Goal: Information Seeking & Learning: Learn about a topic

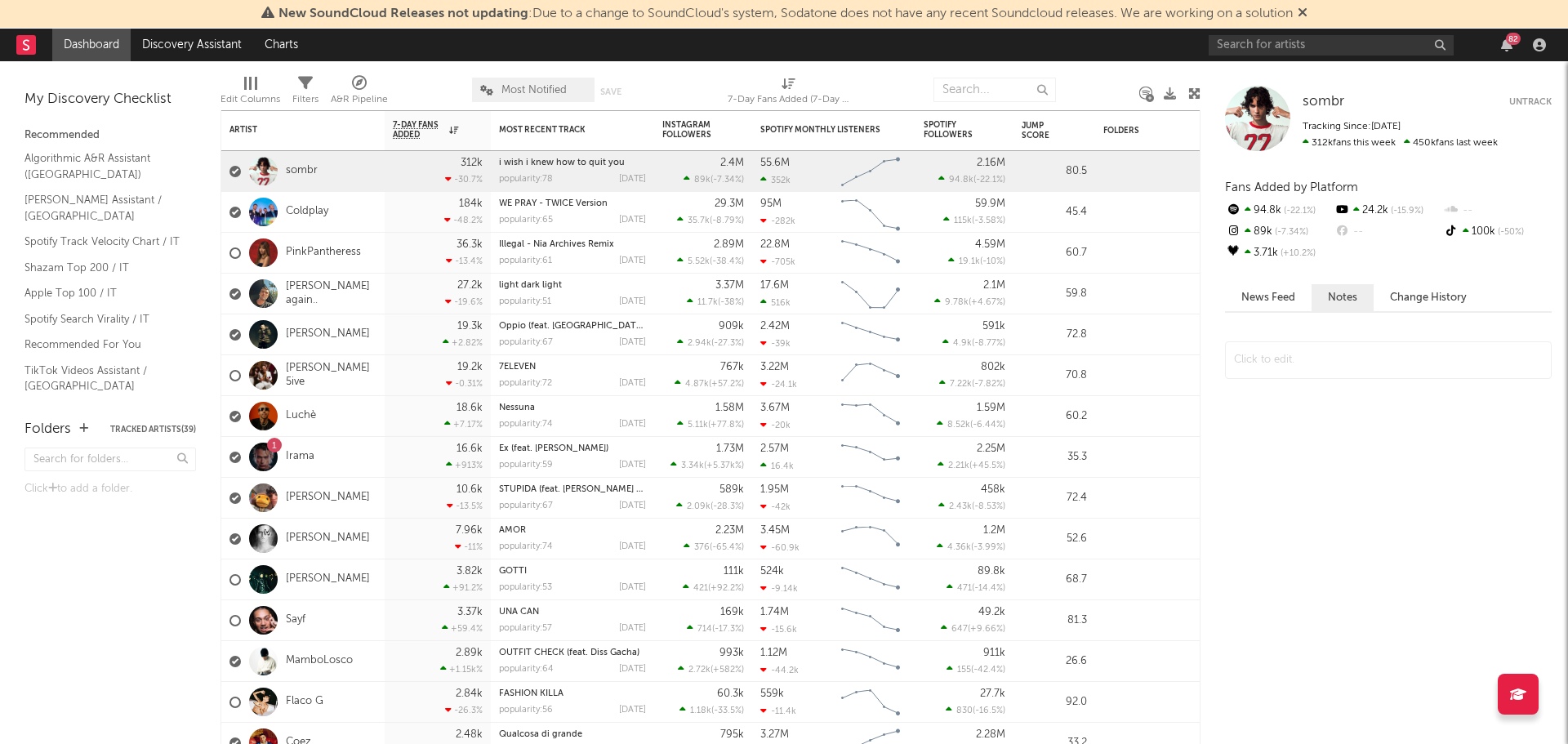
click at [1339, 58] on div "82" at bounding box center [1380, 45] width 343 height 33
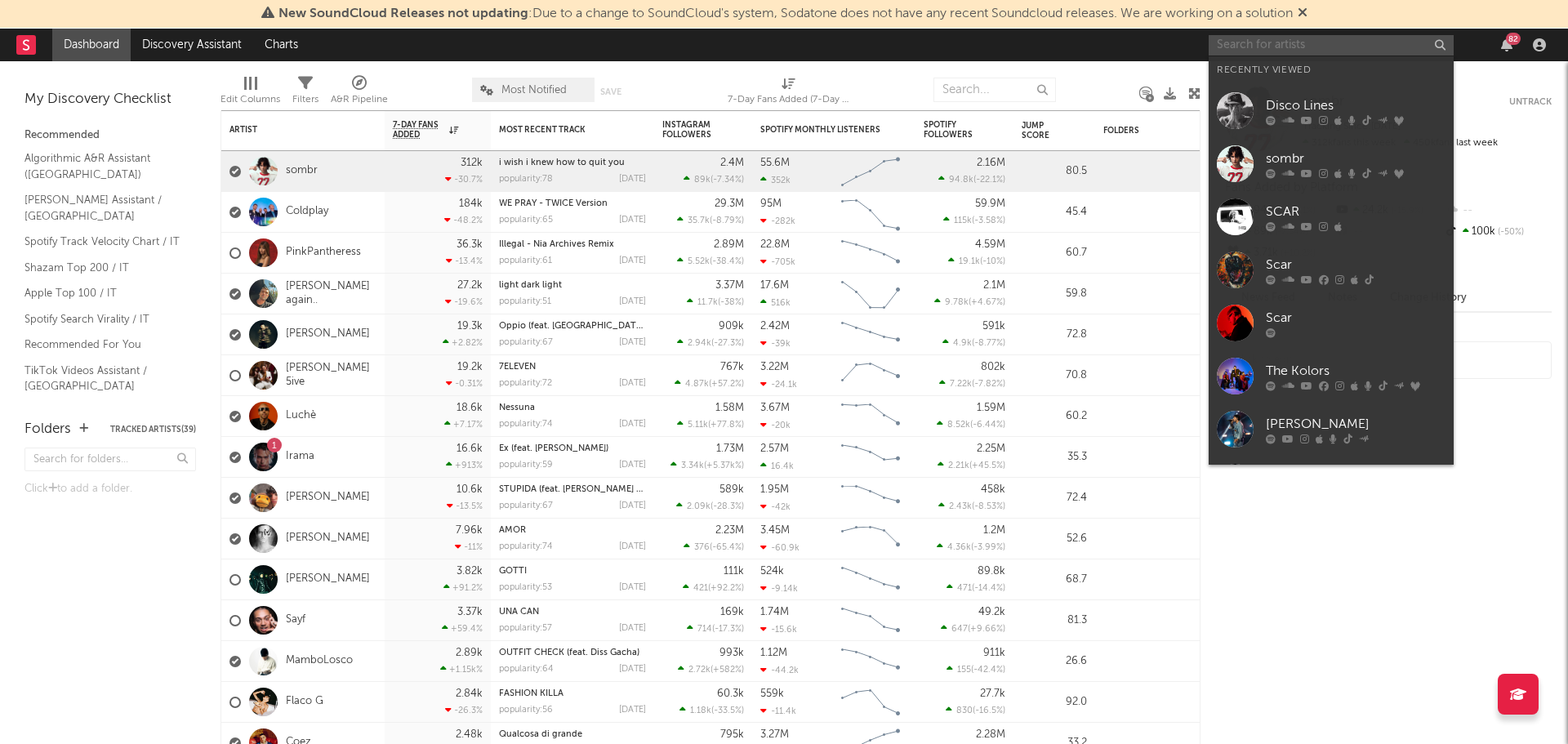
click at [1337, 45] on input "text" at bounding box center [1330, 45] width 245 height 21
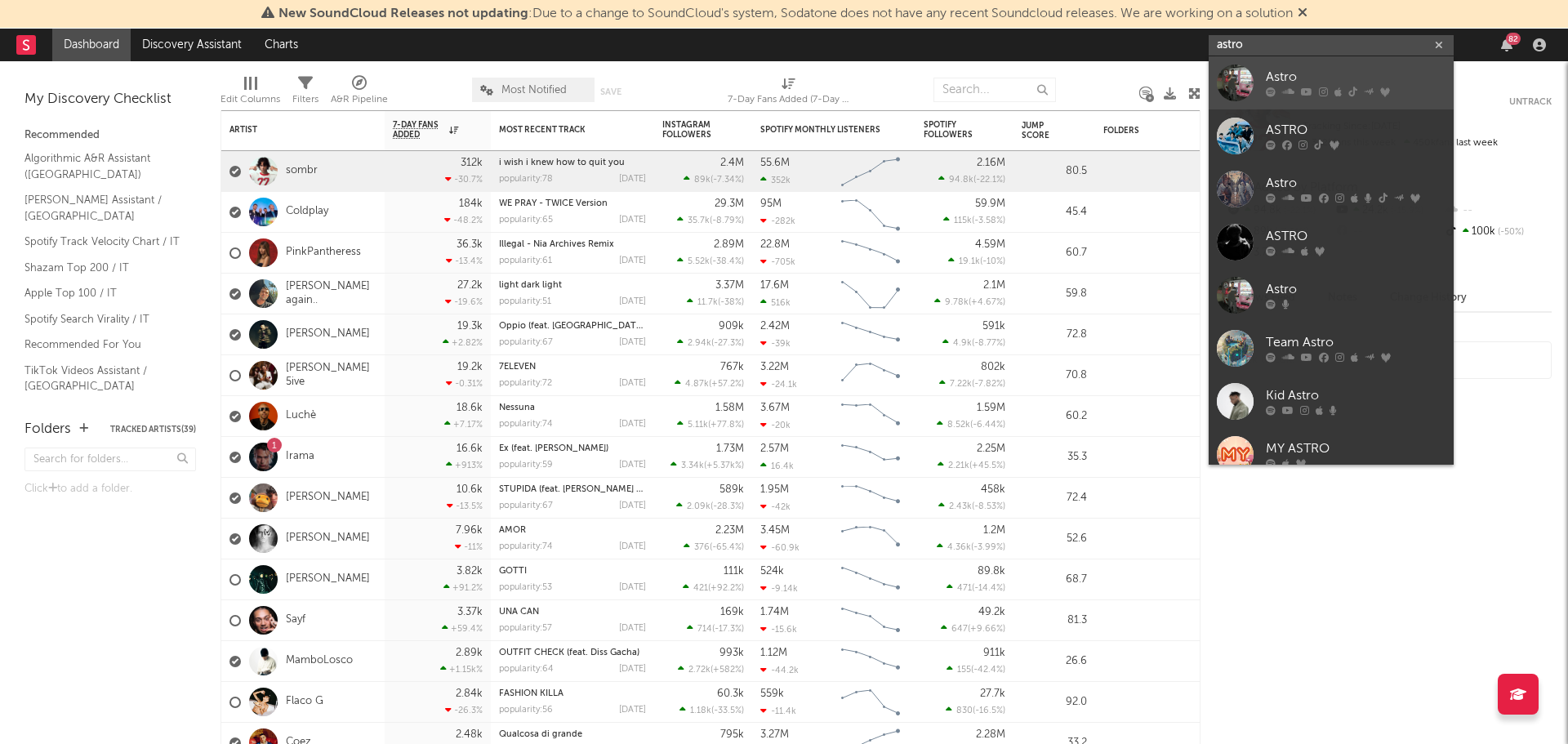
type input "astro"
click at [1344, 69] on div "Astro" at bounding box center [1355, 78] width 179 height 20
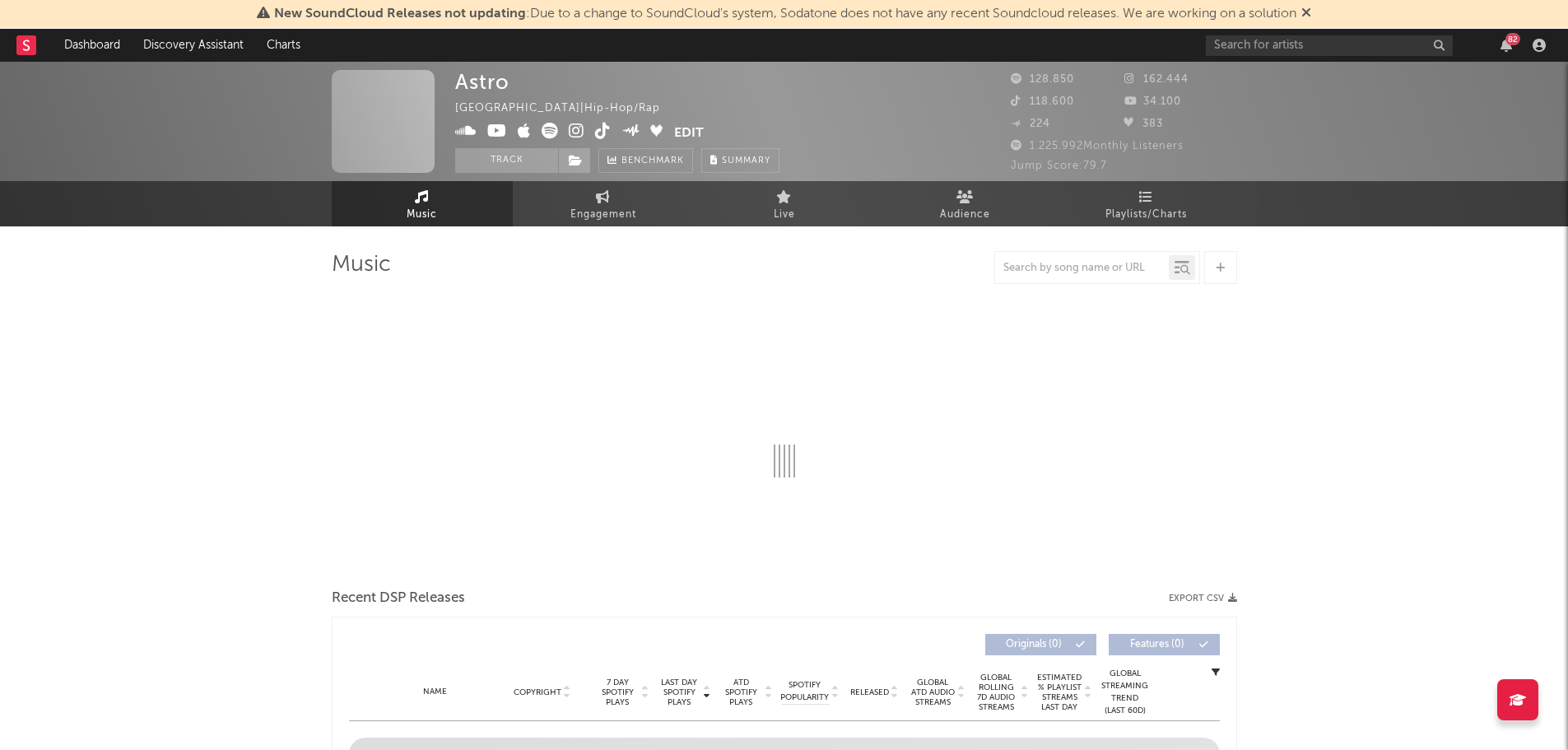
click at [1318, 9] on div "New SoundCloud Releases not updating : Due to a change to SoundCloud's system, …" at bounding box center [784, 14] width 1568 height 29
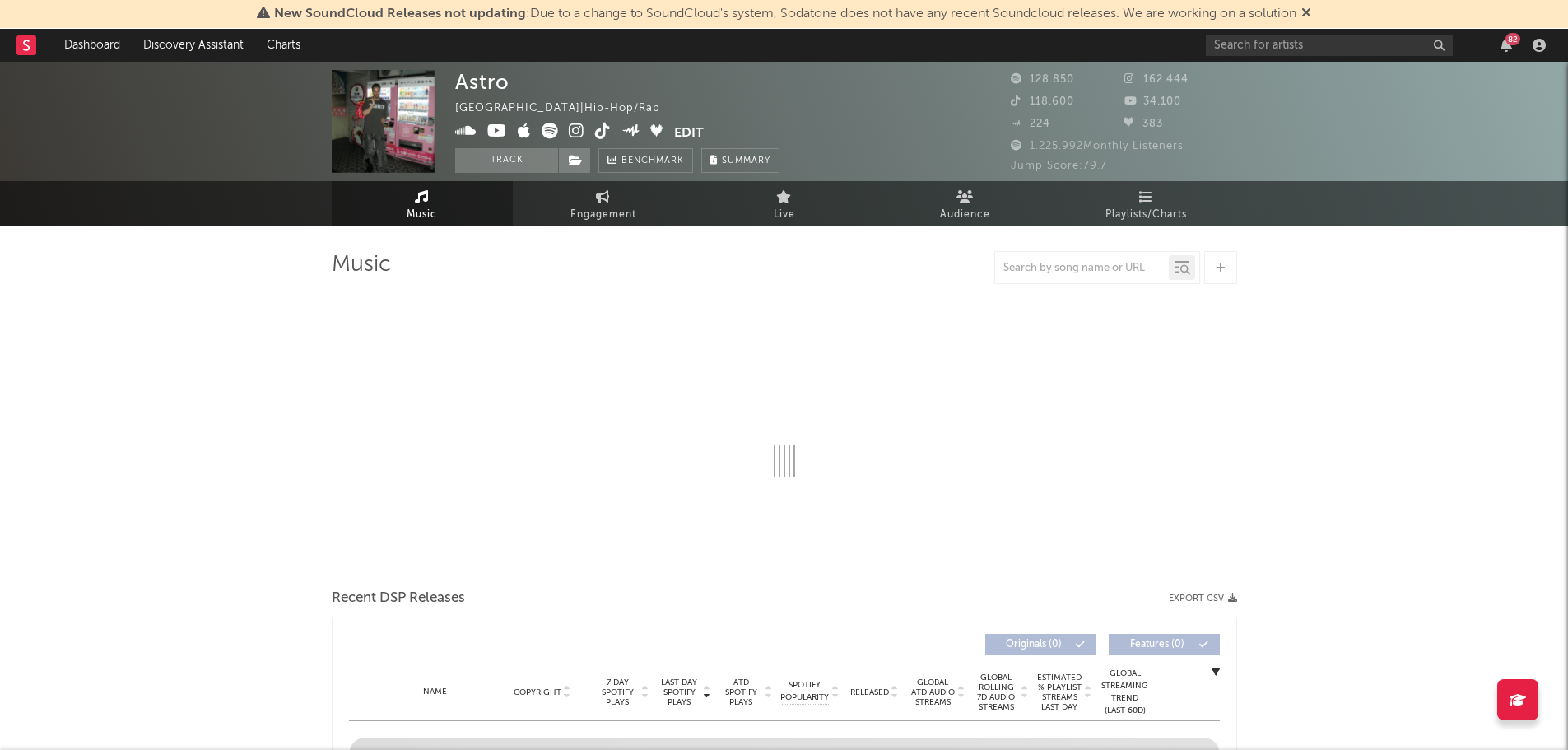
click at [1308, 11] on icon at bounding box center [1306, 12] width 10 height 14
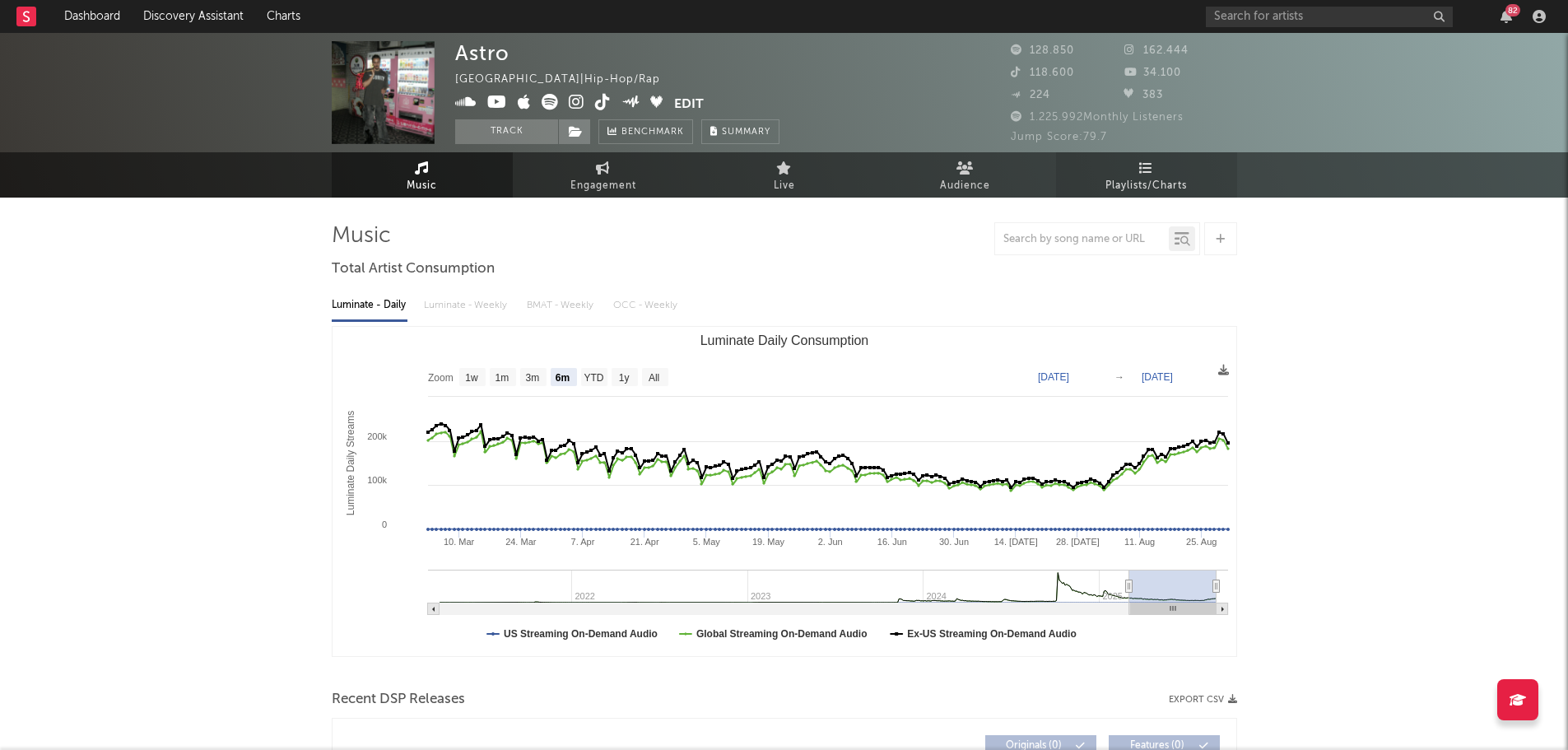
click at [1160, 166] on link "Playlists/Charts" at bounding box center [1146, 175] width 181 height 45
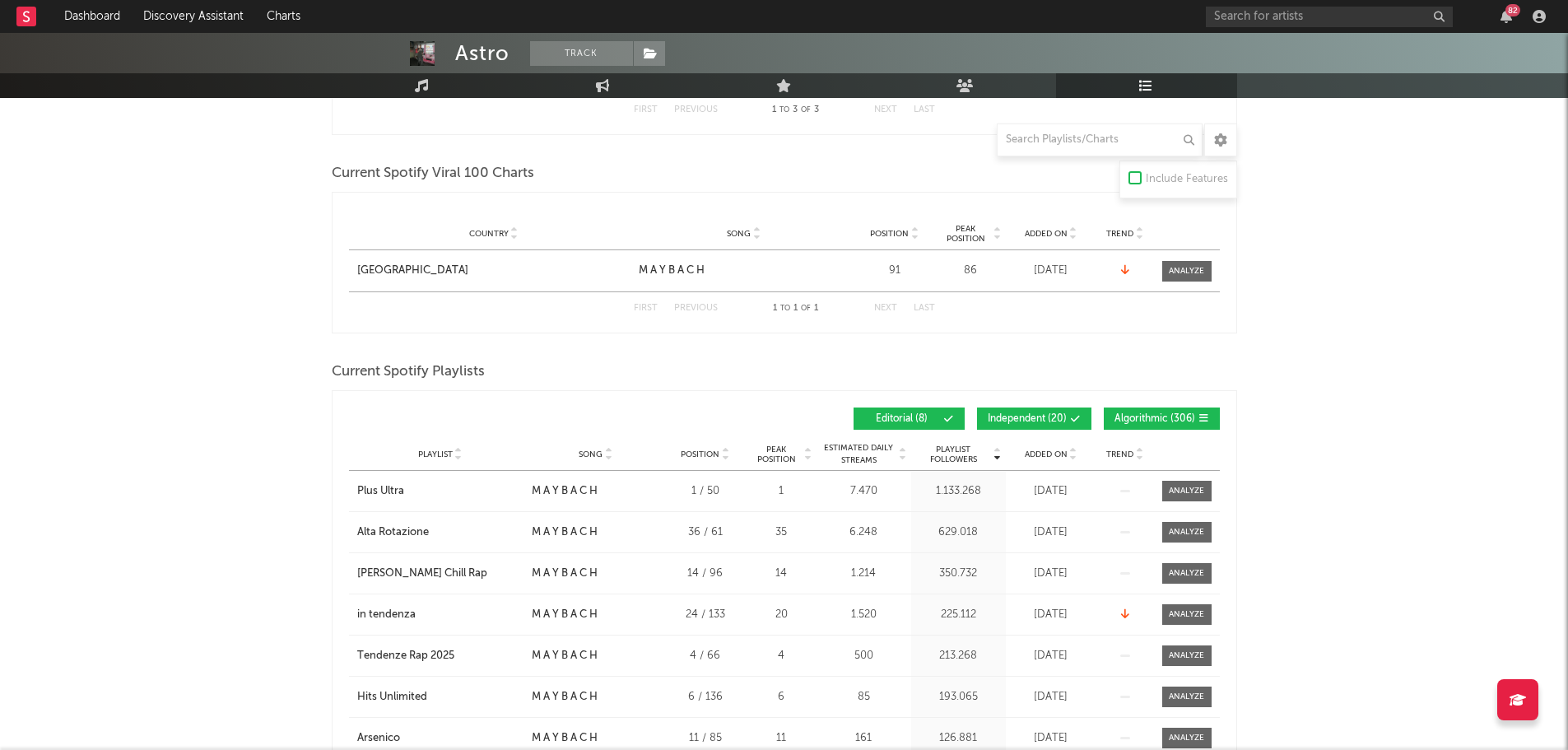
scroll to position [494, 0]
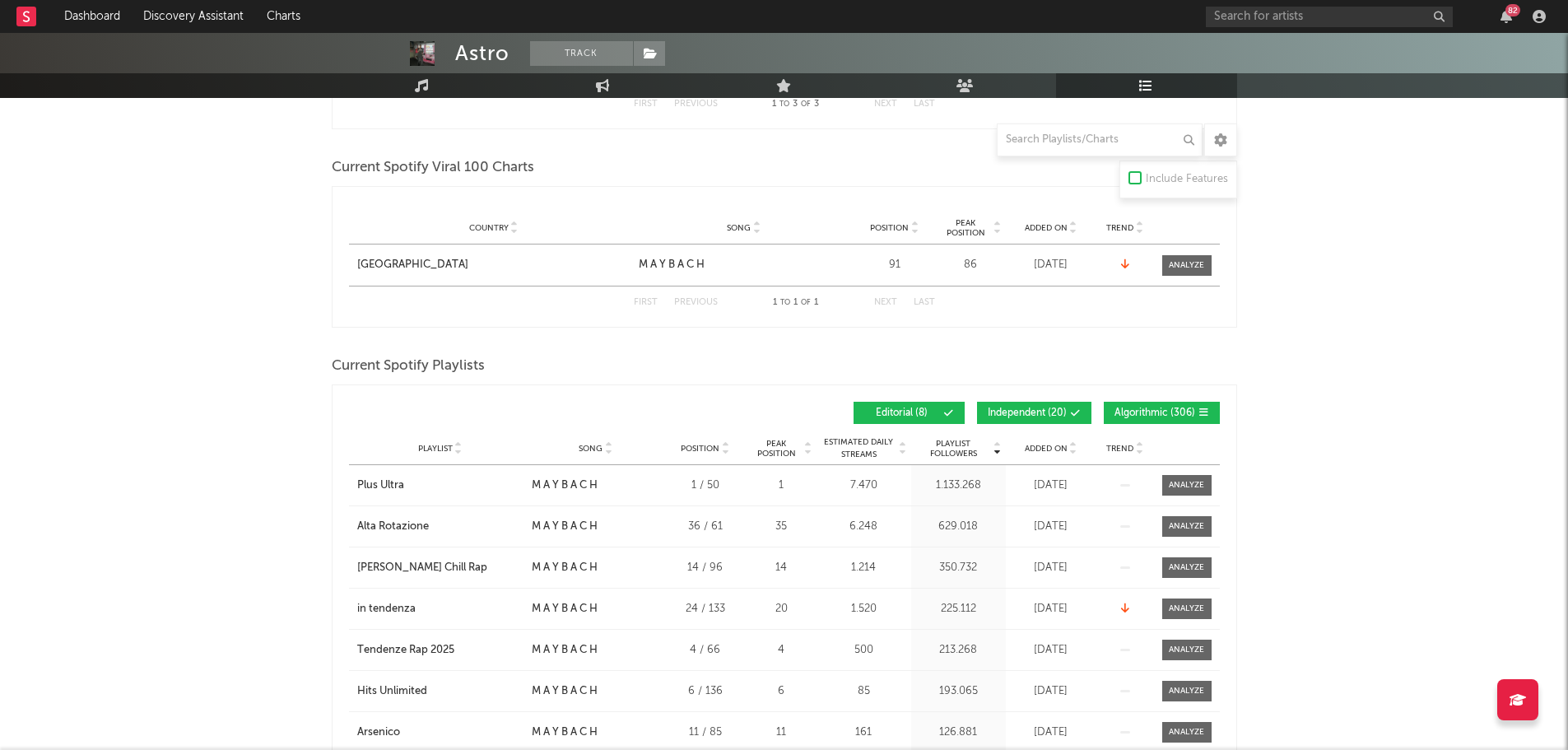
click at [1039, 394] on div "Playlist Followers Playlist Song Position Peak Position Playlist Followers Adde…" at bounding box center [784, 412] width 870 height 39
click at [1042, 409] on span "Independent ( 20 )" at bounding box center [1027, 413] width 79 height 10
click at [1138, 411] on span "Algorithmic ( 306 )" at bounding box center [1155, 413] width 81 height 10
click at [1073, 442] on icon at bounding box center [1073, 445] width 8 height 6
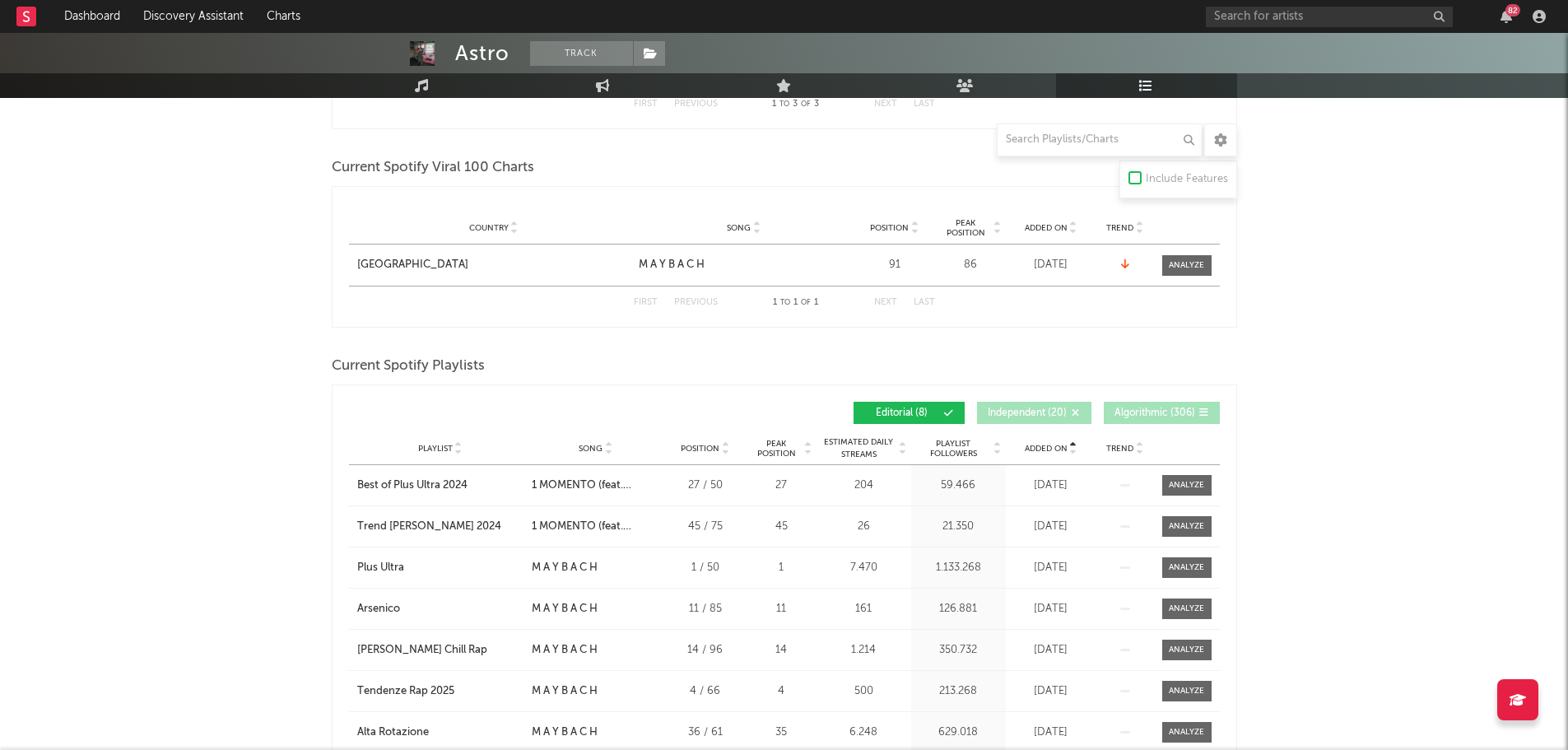
click at [1068, 442] on div at bounding box center [1072, 448] width 10 height 13
drag, startPoint x: 1065, startPoint y: 495, endPoint x: 1046, endPoint y: 480, distance: 24.2
click at [1046, 480] on div "Playlist in tendenza City Song M A Y B A C H Position 24 / 133 Peak Position 20…" at bounding box center [784, 485] width 870 height 41
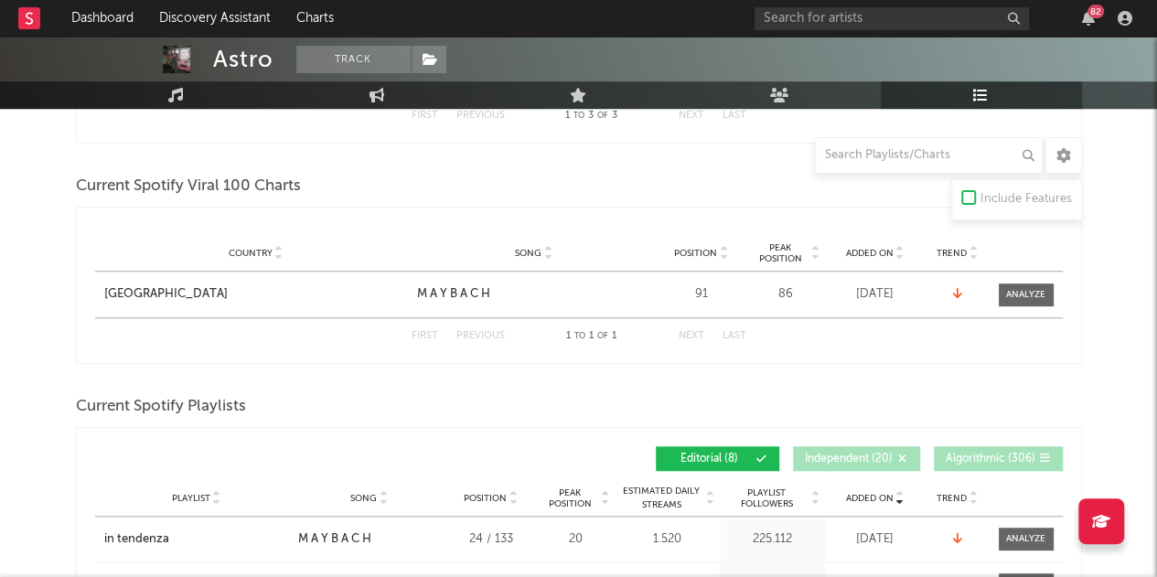
scroll to position [0, 0]
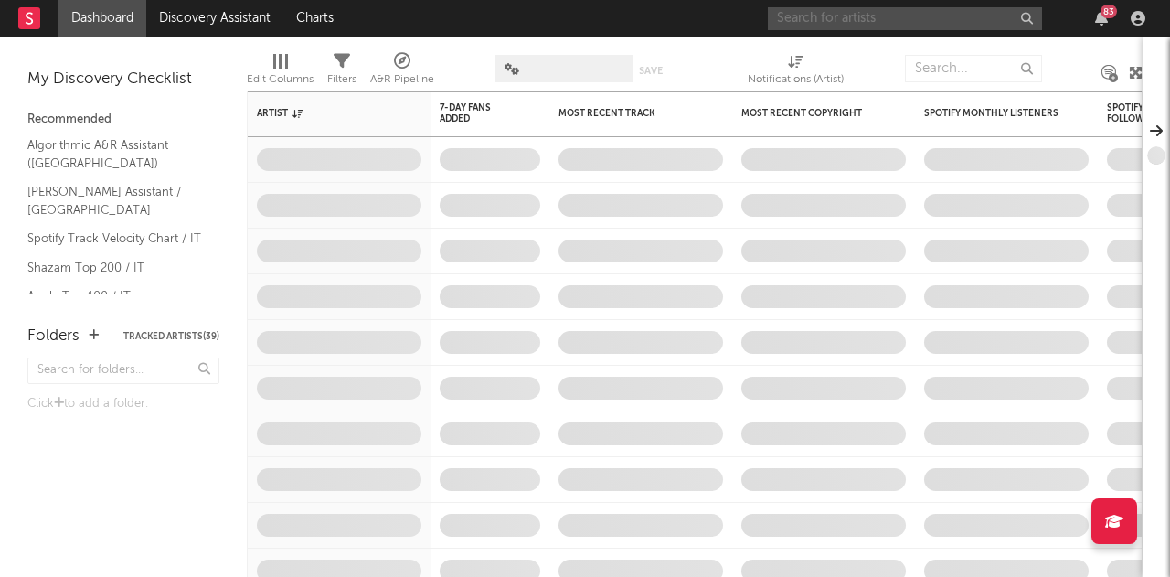
click at [957, 16] on input "text" at bounding box center [905, 18] width 274 height 23
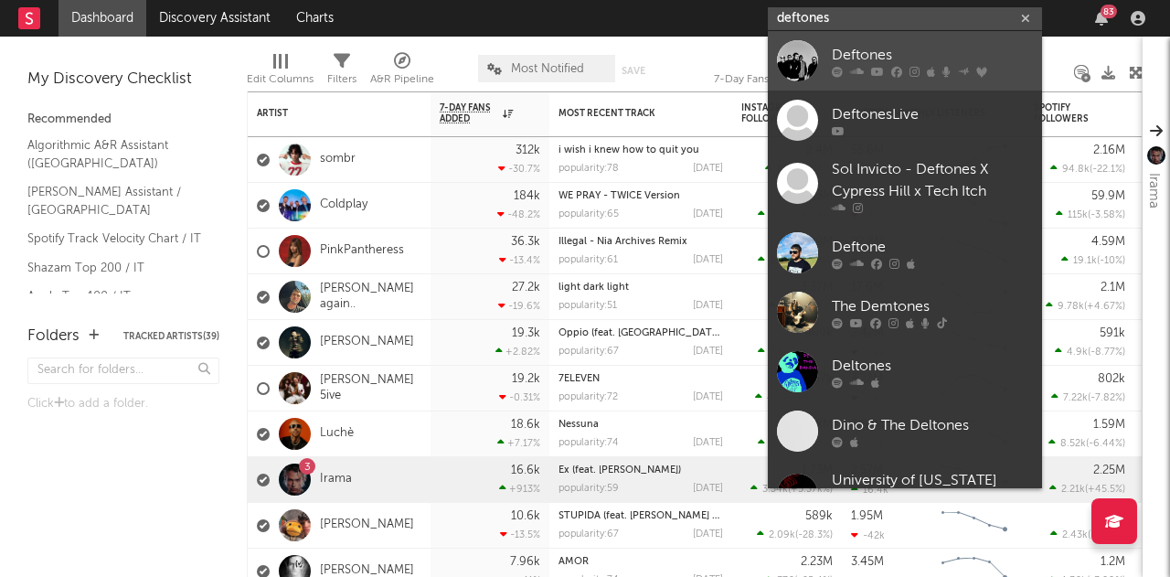
type input "deftones"
click at [924, 47] on div "Deftones" at bounding box center [932, 55] width 201 height 22
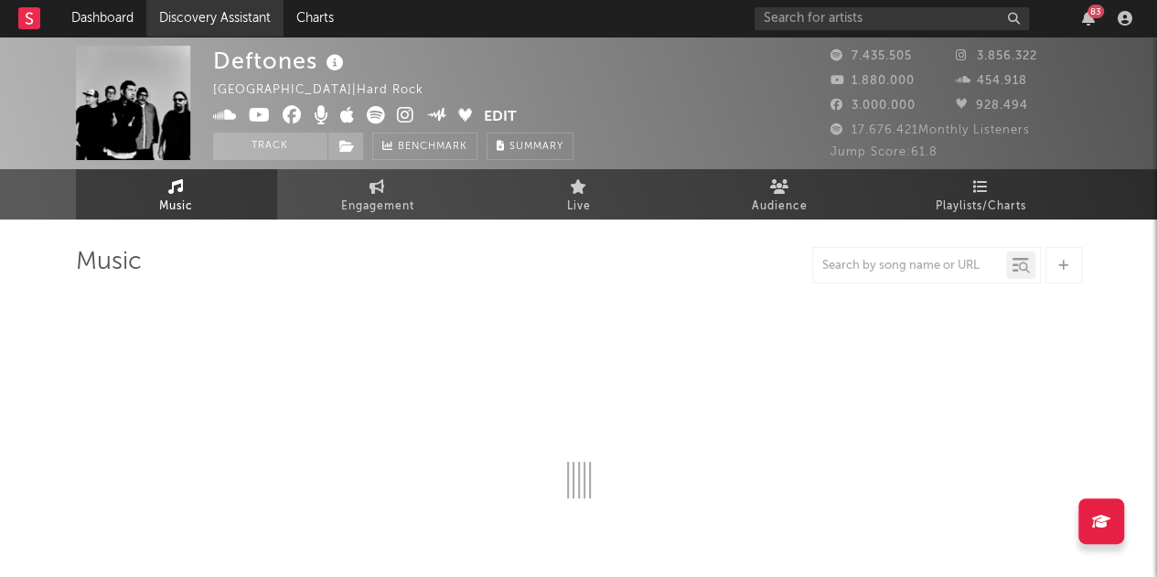
select select "6m"
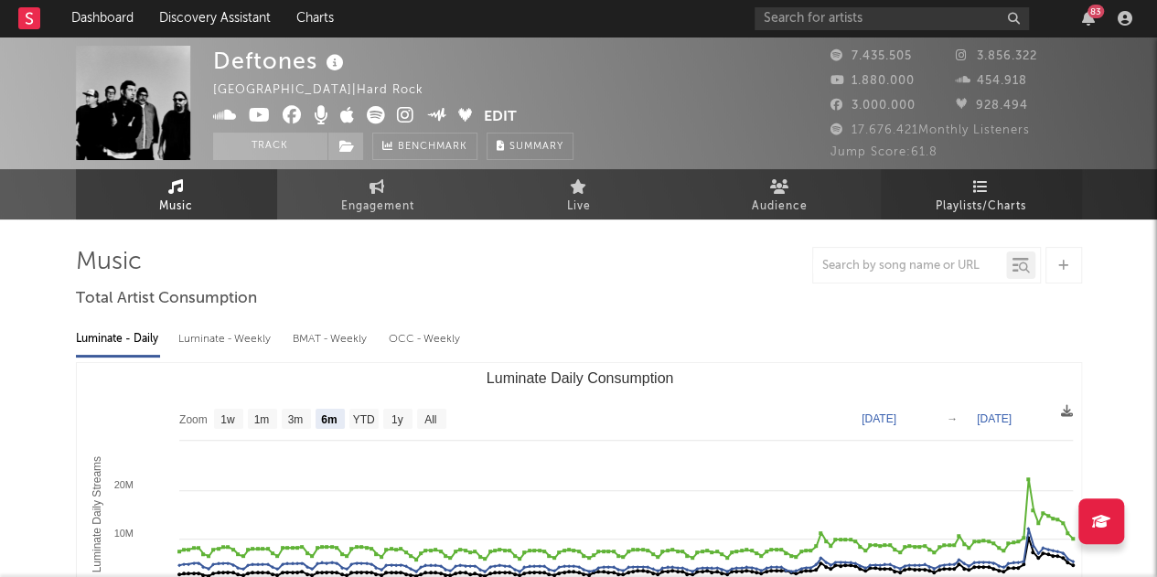
click at [1009, 191] on link "Playlists/Charts" at bounding box center [981, 194] width 201 height 50
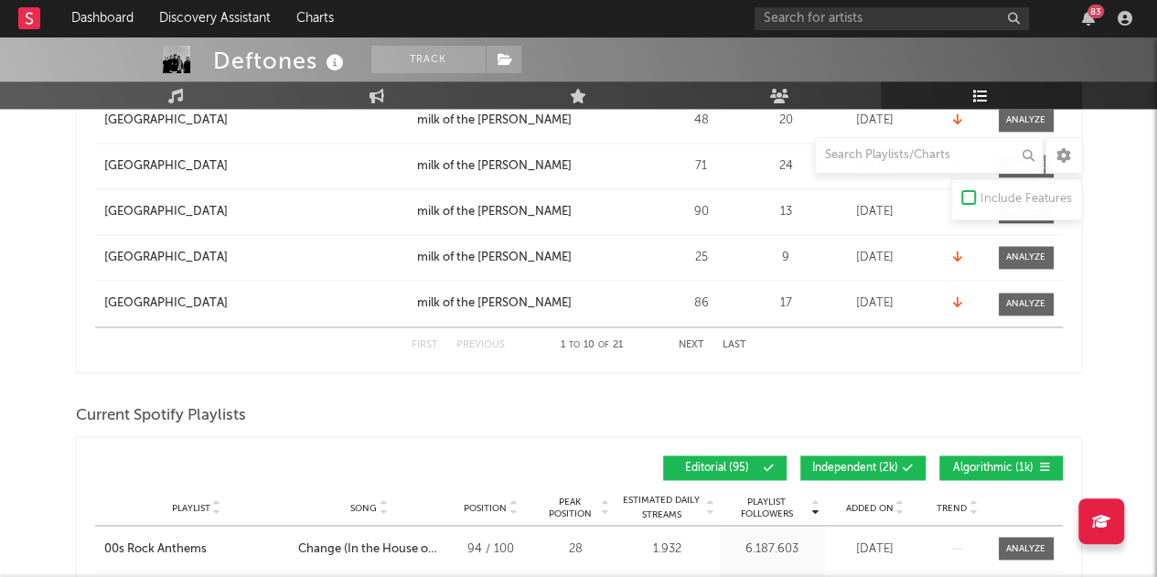
scroll to position [1304, 0]
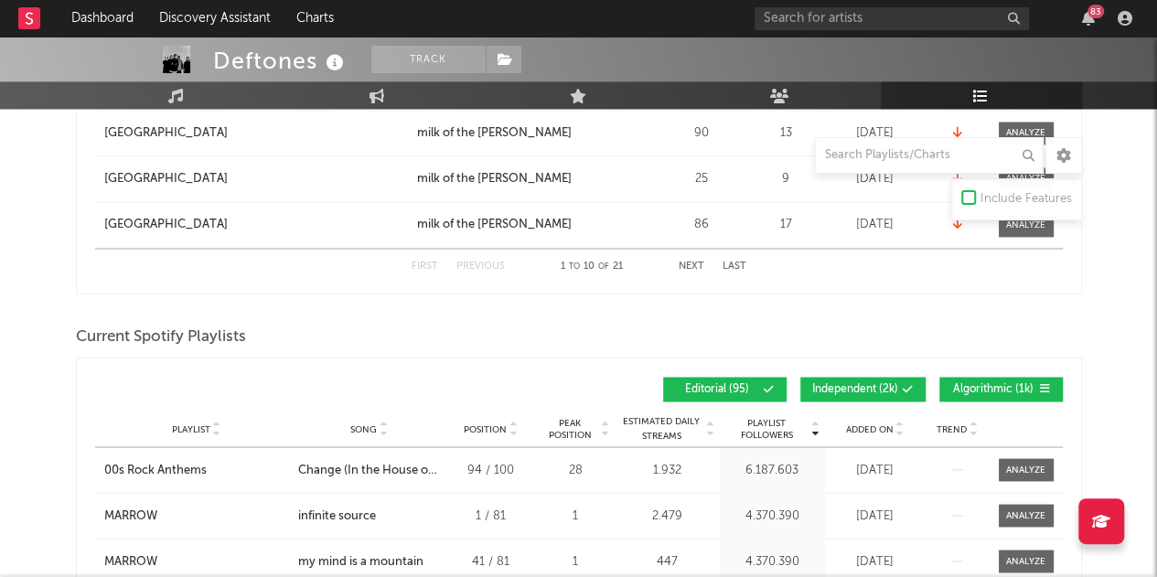
click at [864, 411] on div "Playlist City Song Position Peak Position Estimated Daily Streams Playlist Foll…" at bounding box center [578, 429] width 967 height 37
click at [873, 389] on span "Independent ( 2k )" at bounding box center [855, 389] width 86 height 11
click at [958, 384] on span "Algorithmic ( 1k )" at bounding box center [993, 389] width 84 height 11
click at [895, 422] on icon at bounding box center [899, 425] width 9 height 7
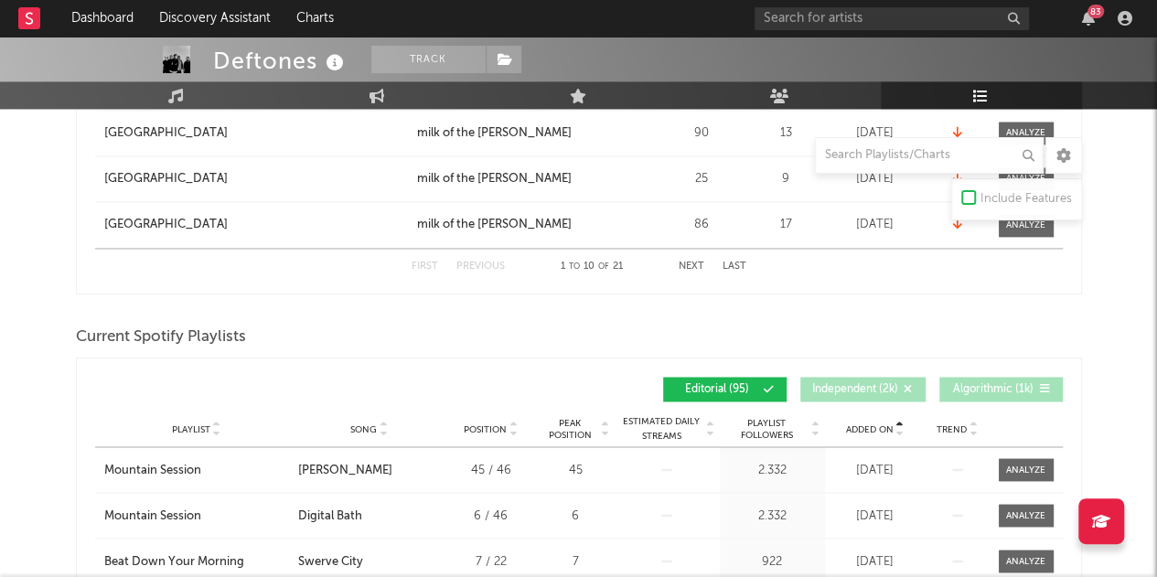
click at [895, 422] on icon at bounding box center [899, 425] width 9 height 7
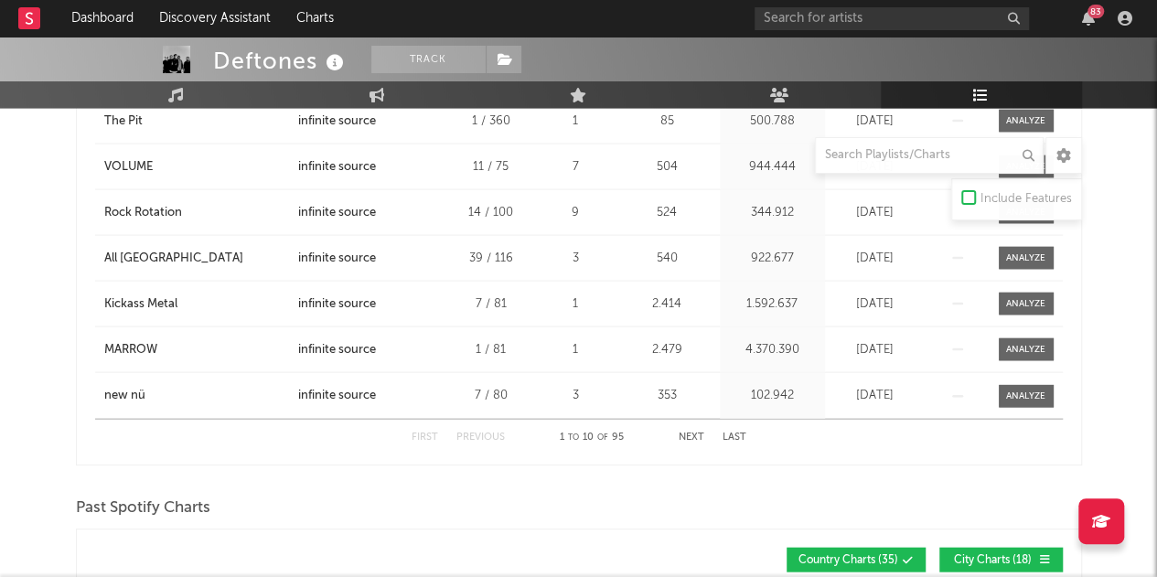
scroll to position [1790, 0]
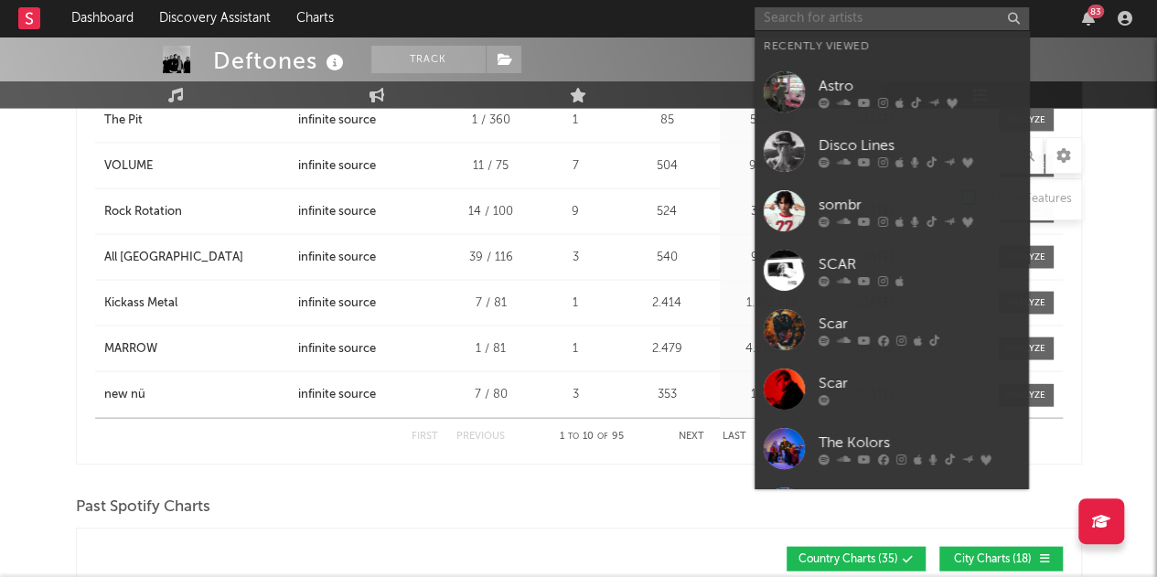
click at [831, 16] on input "text" at bounding box center [891, 18] width 274 height 23
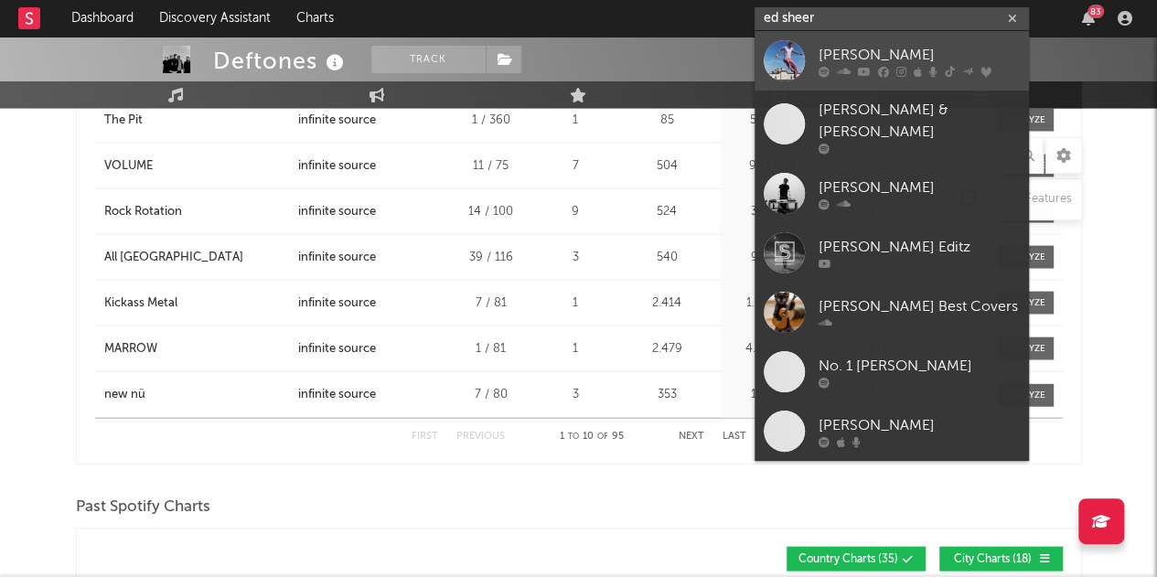
type input "ed sheer"
click at [833, 48] on div "Ed Sheeran" at bounding box center [918, 55] width 201 height 22
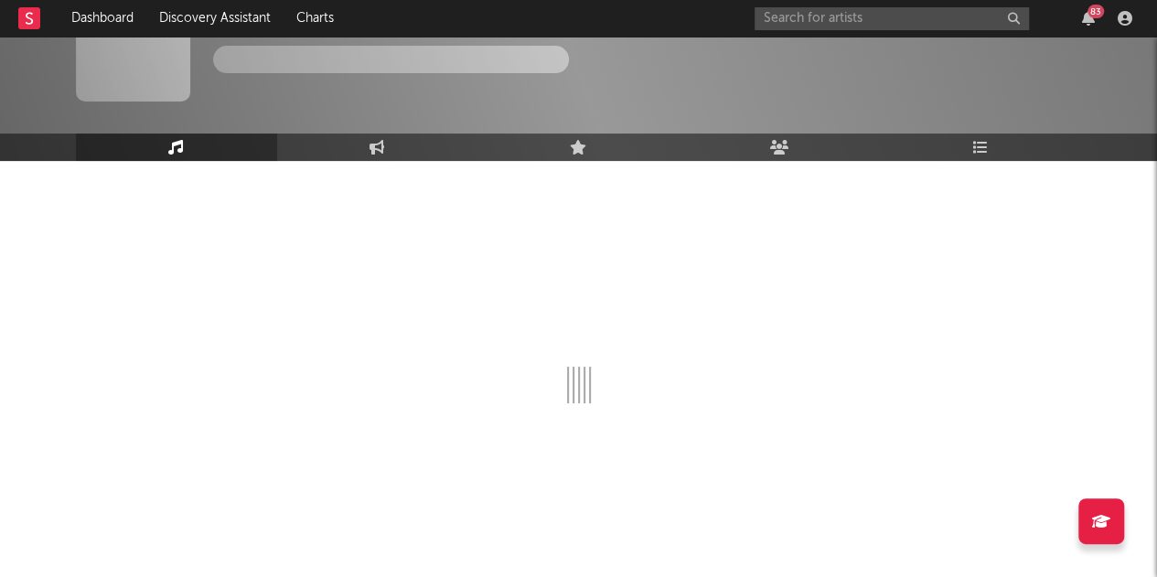
select select "6m"
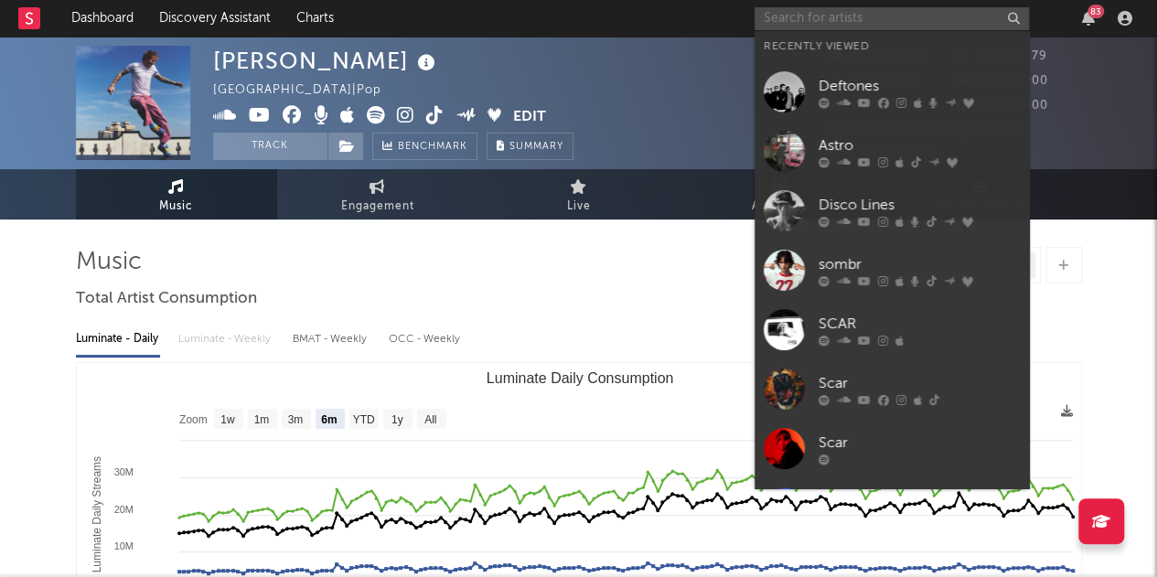
click at [905, 14] on input "text" at bounding box center [891, 18] width 274 height 23
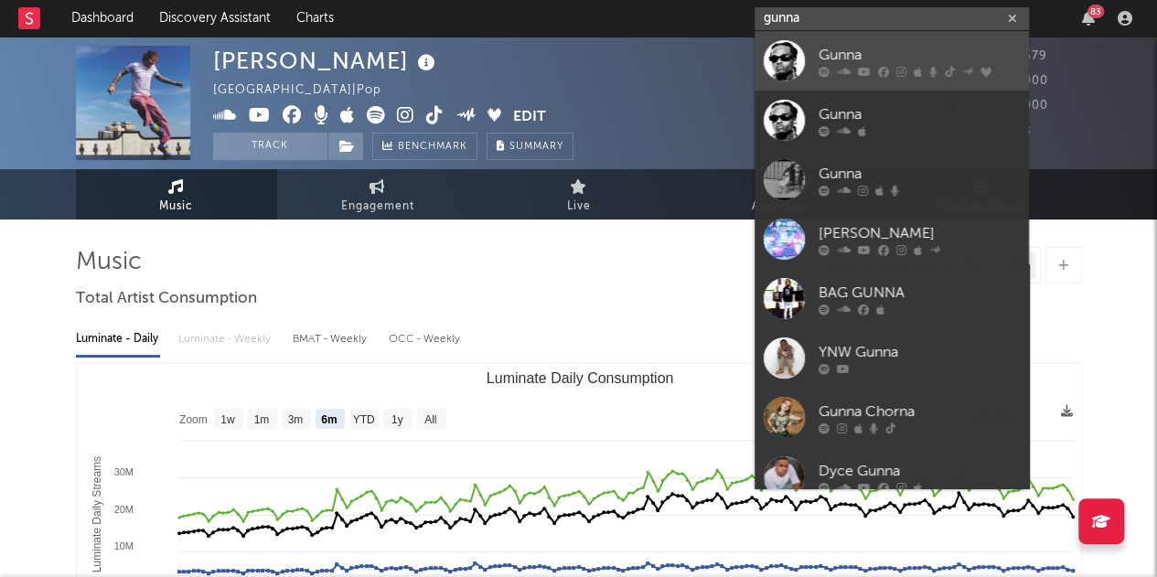
type input "gunna"
click at [863, 50] on div "Gunna" at bounding box center [918, 55] width 201 height 22
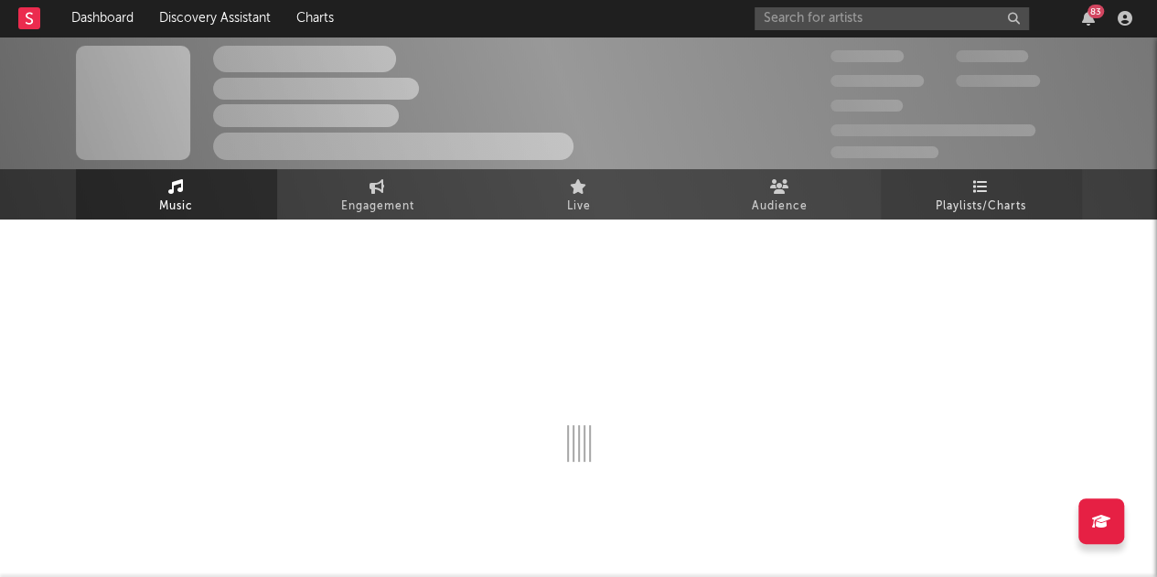
click at [977, 206] on span "Playlists/Charts" at bounding box center [980, 207] width 91 height 22
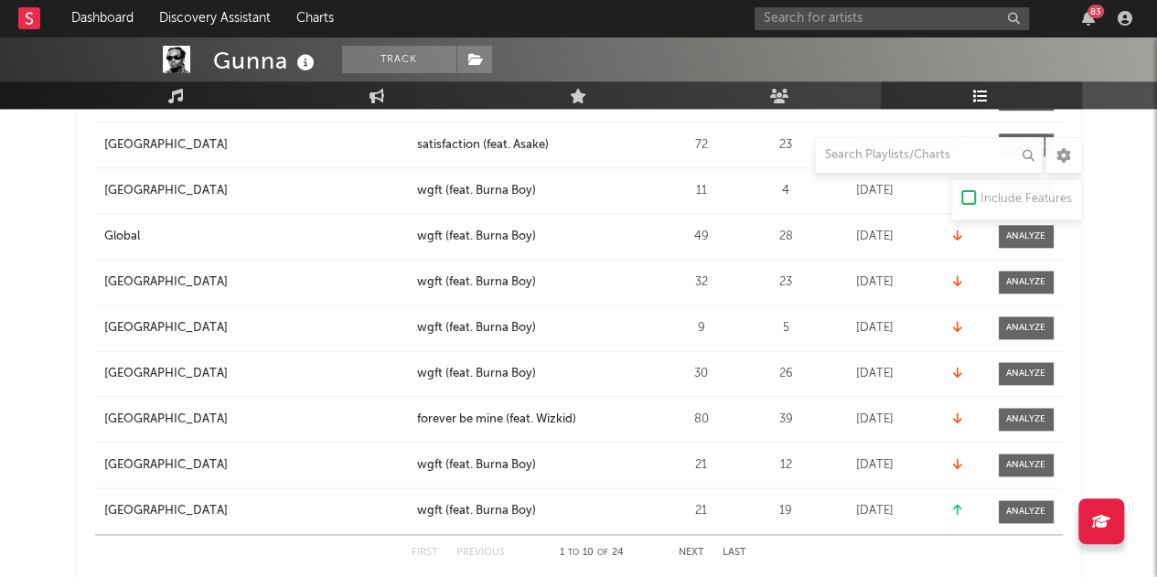
scroll to position [1397, 0]
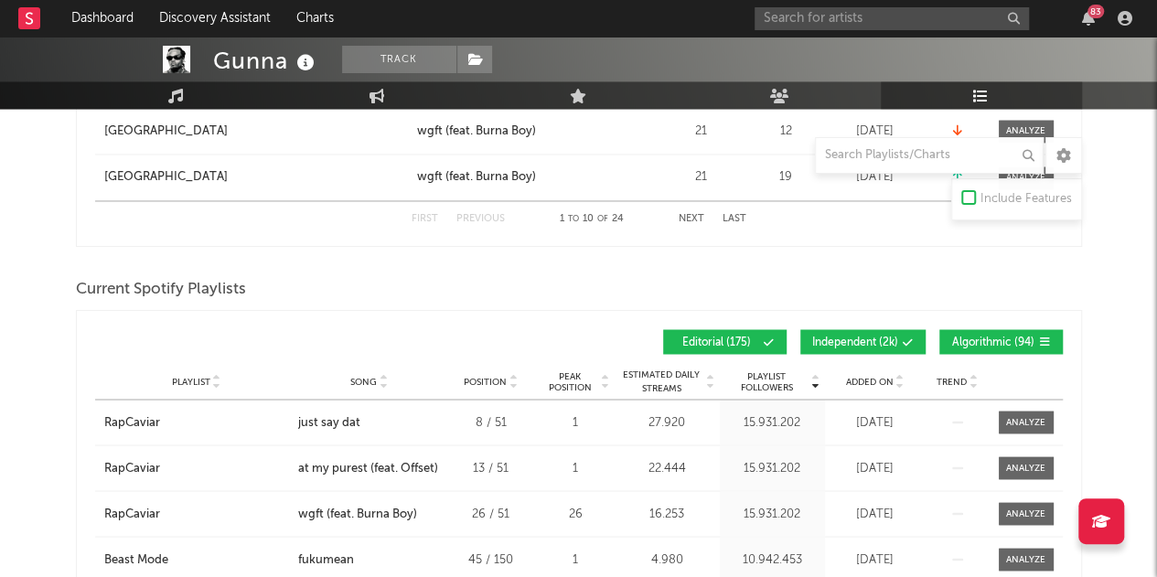
click at [856, 336] on span "Independent ( 2k )" at bounding box center [855, 341] width 86 height 11
click at [1019, 329] on button "Algorithmic ( 94 )" at bounding box center [1000, 341] width 123 height 25
click at [874, 381] on div "Added On" at bounding box center [874, 381] width 91 height 14
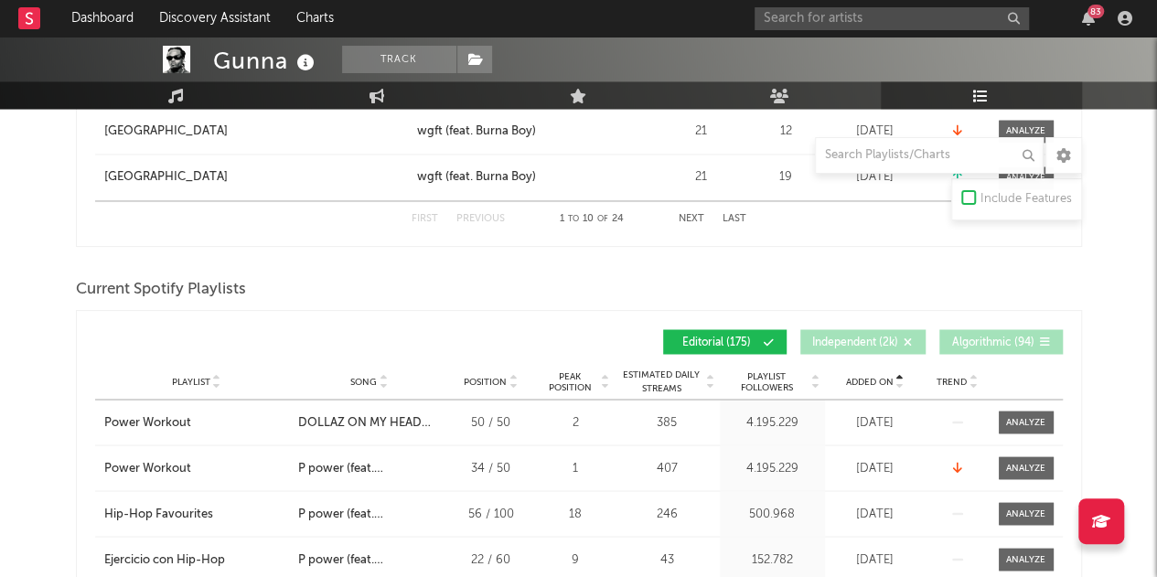
click at [869, 374] on div "Added On" at bounding box center [874, 381] width 91 height 14
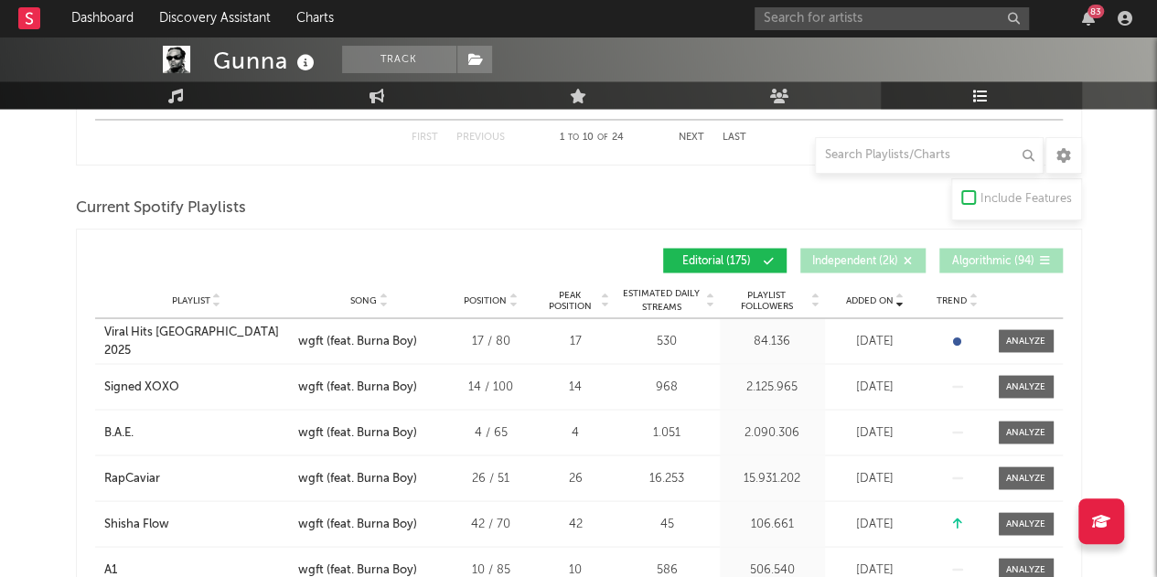
scroll to position [1479, 0]
click at [250, 351] on div "Playlist Viral Hits Portugal 2025 City Song wgft (feat. Burna Boy) Position 17 …" at bounding box center [578, 339] width 967 height 45
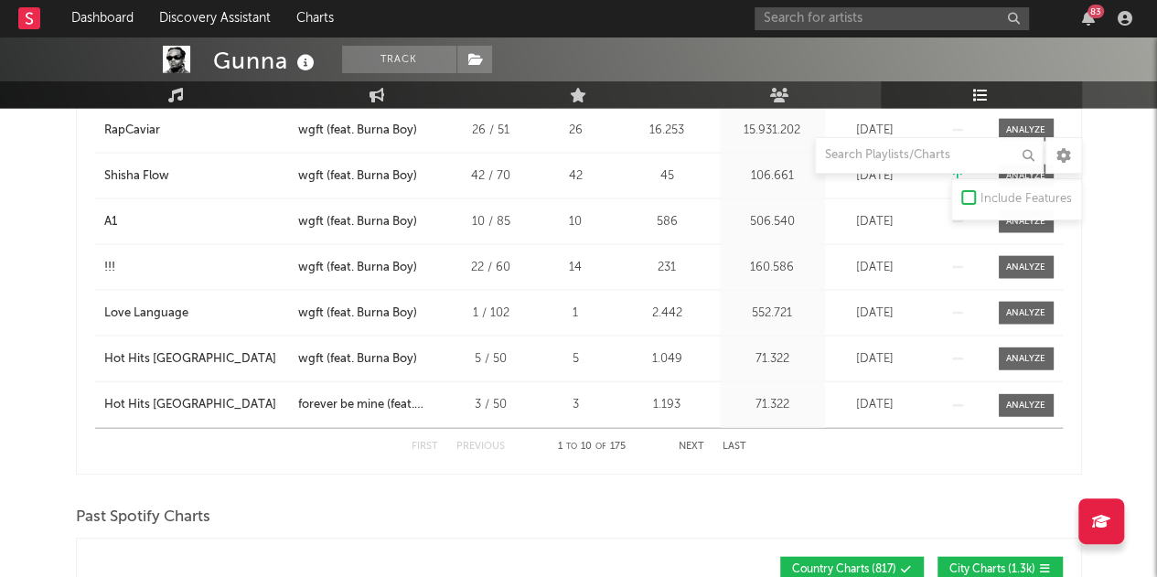
scroll to position [1834, 0]
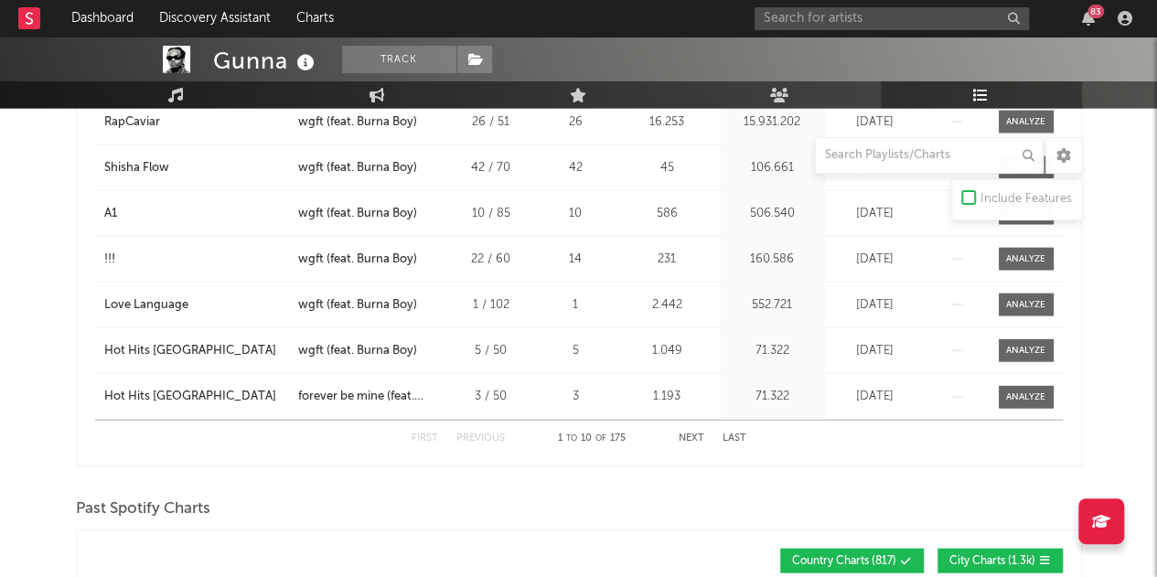
click at [689, 434] on button "Next" at bounding box center [691, 438] width 26 height 10
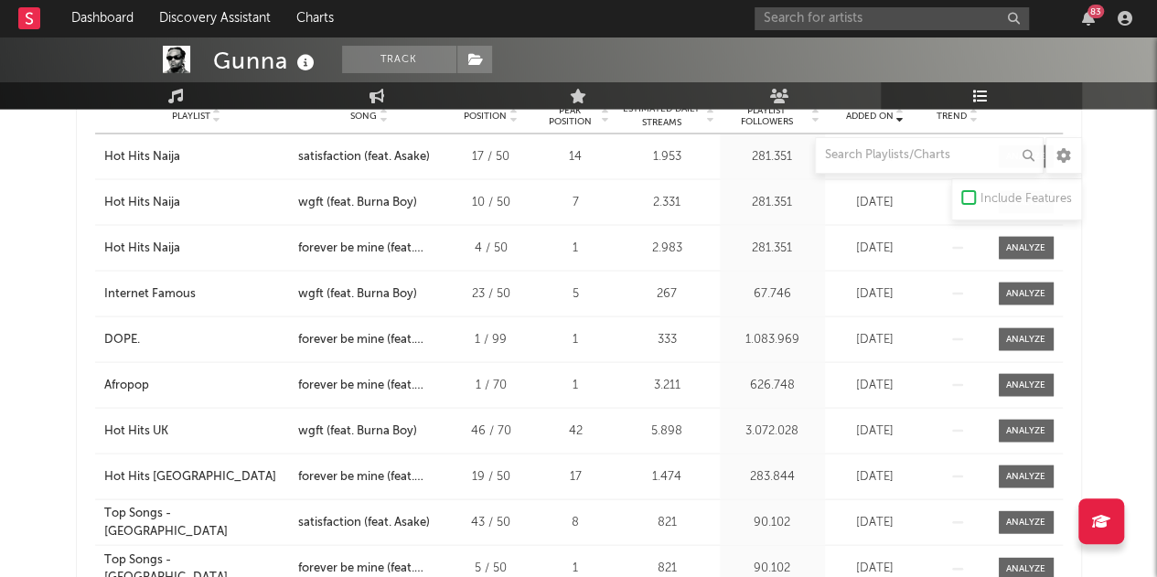
scroll to position [1719, 0]
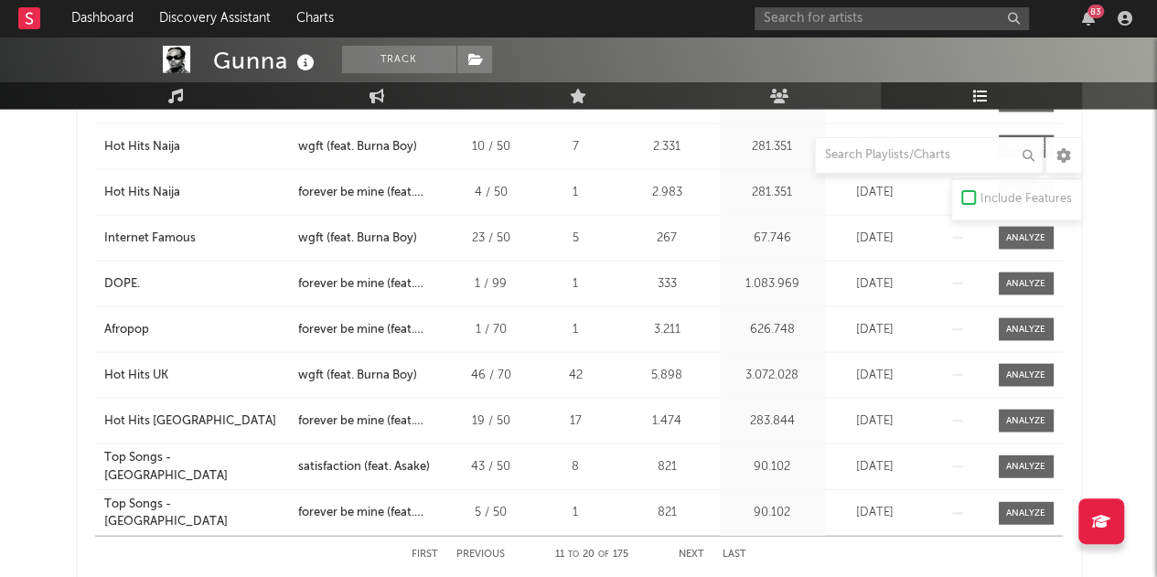
click at [683, 553] on button "Next" at bounding box center [691, 554] width 26 height 10
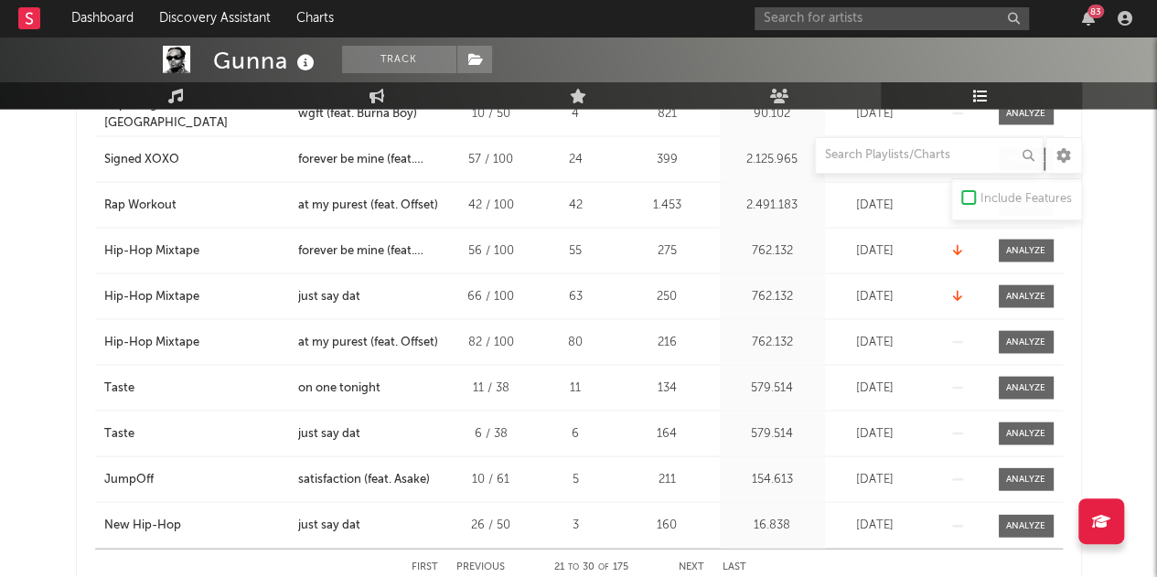
scroll to position [1709, 0]
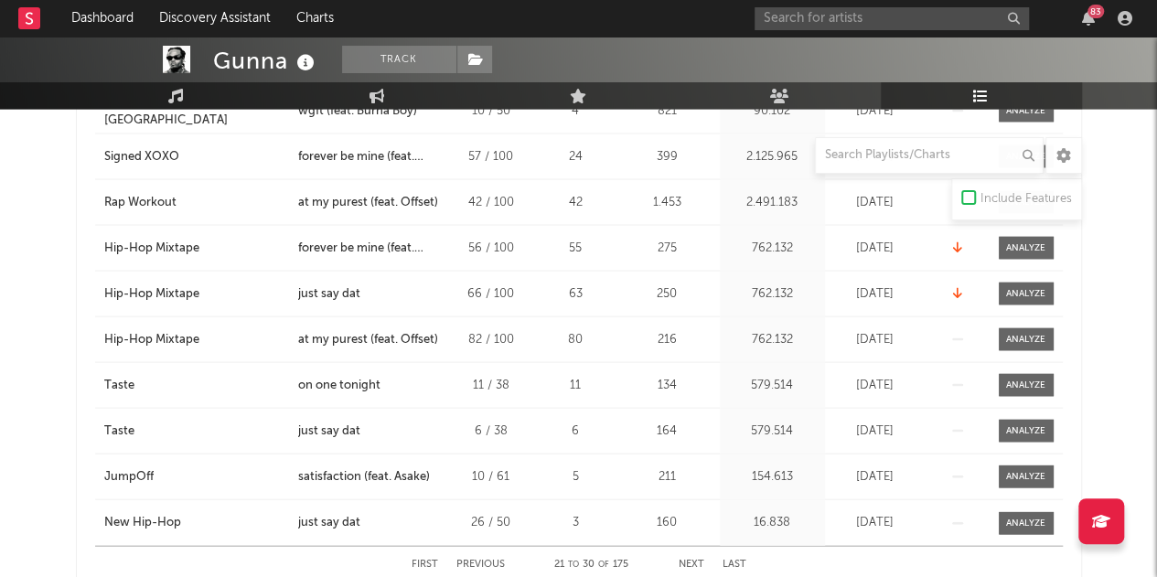
click at [688, 559] on button "Next" at bounding box center [691, 564] width 26 height 10
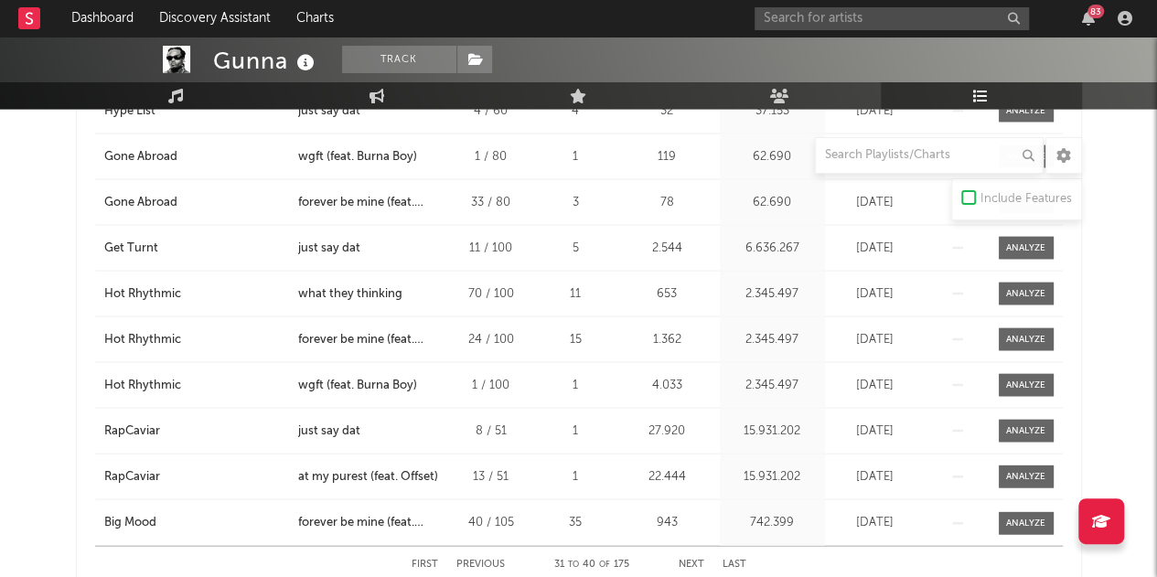
scroll to position [1762, 0]
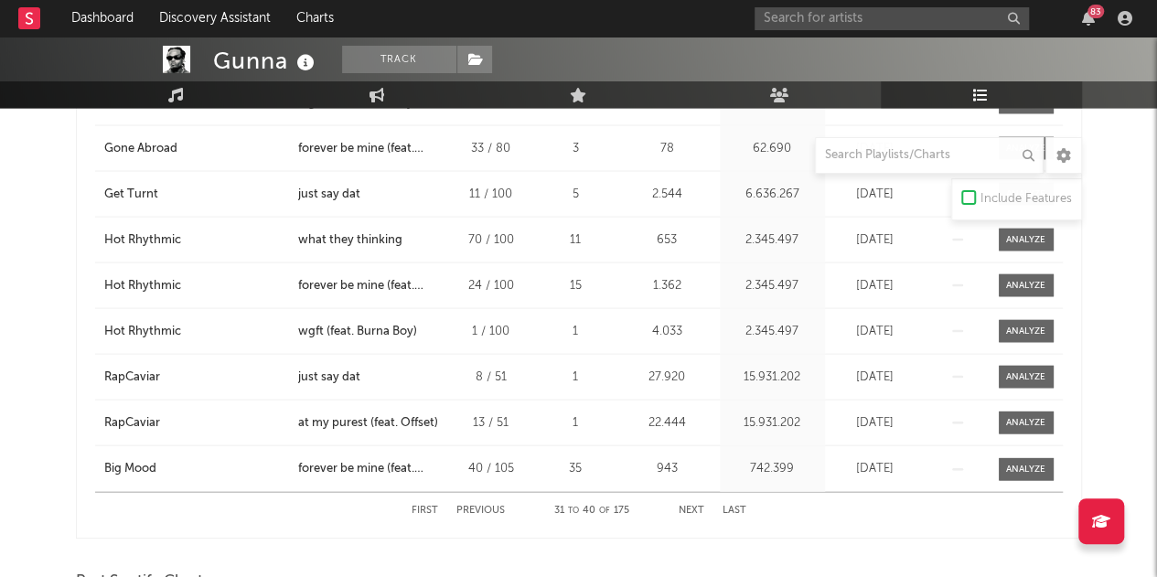
click at [697, 506] on button "Next" at bounding box center [691, 511] width 26 height 10
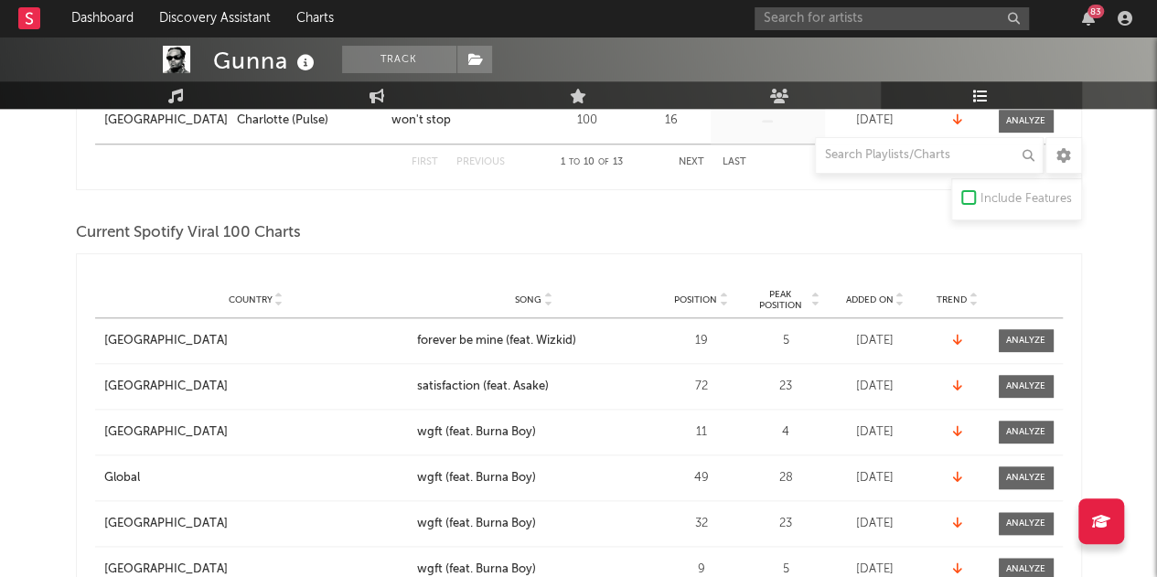
scroll to position [713, 0]
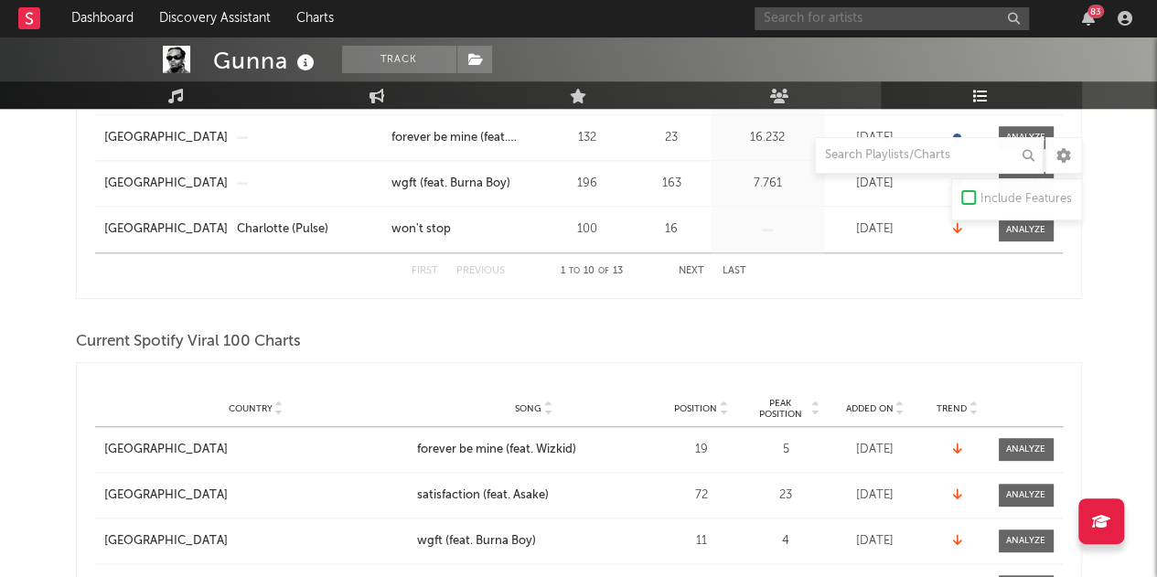
click at [868, 27] on input "text" at bounding box center [891, 18] width 274 height 23
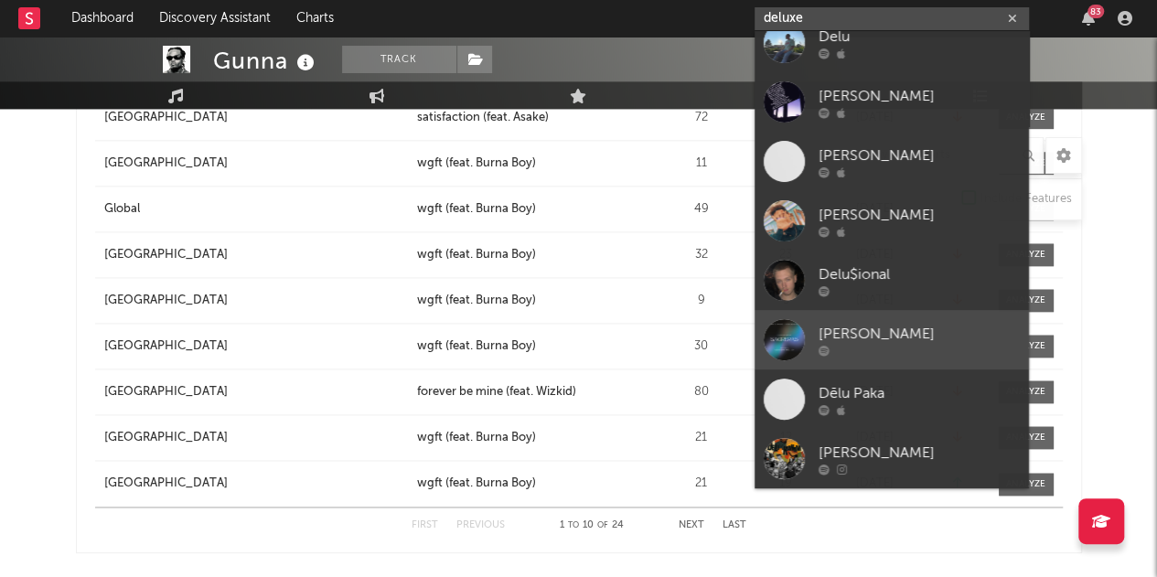
scroll to position [0, 0]
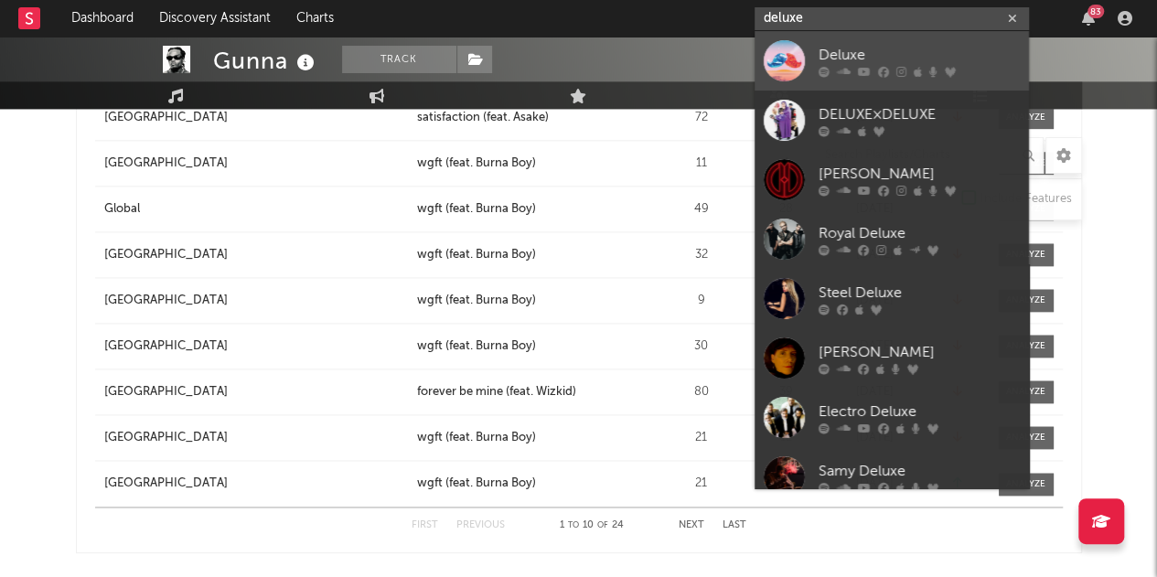
type input "deluxe"
click at [846, 48] on div "Deluxe" at bounding box center [918, 55] width 201 height 22
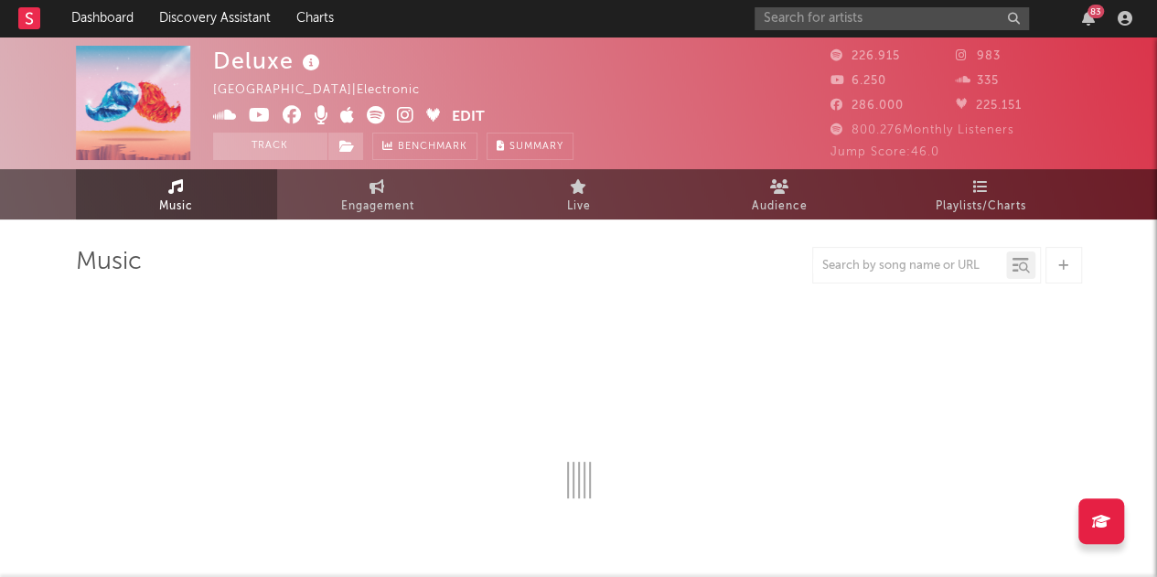
select select "6m"
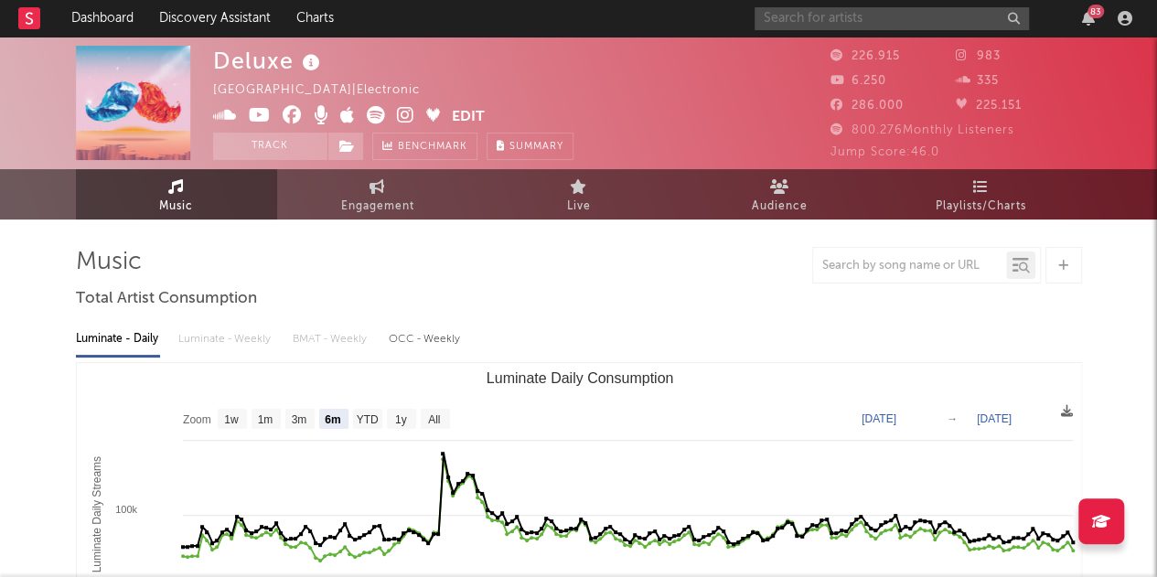
click at [958, 16] on input "text" at bounding box center [891, 18] width 274 height 23
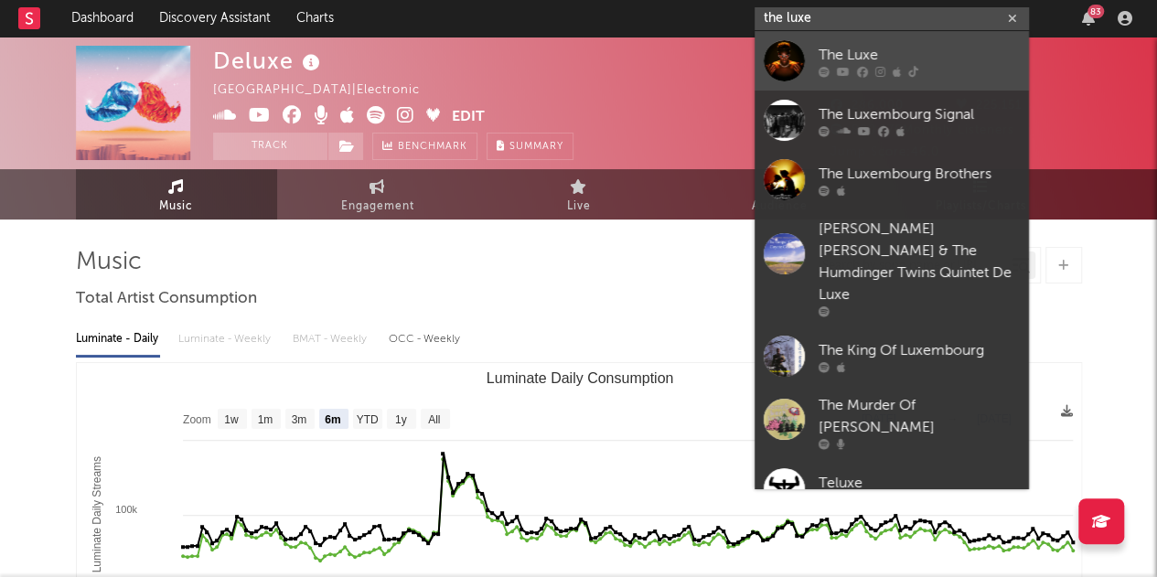
type input "the luxe"
click at [892, 67] on icon at bounding box center [896, 71] width 8 height 11
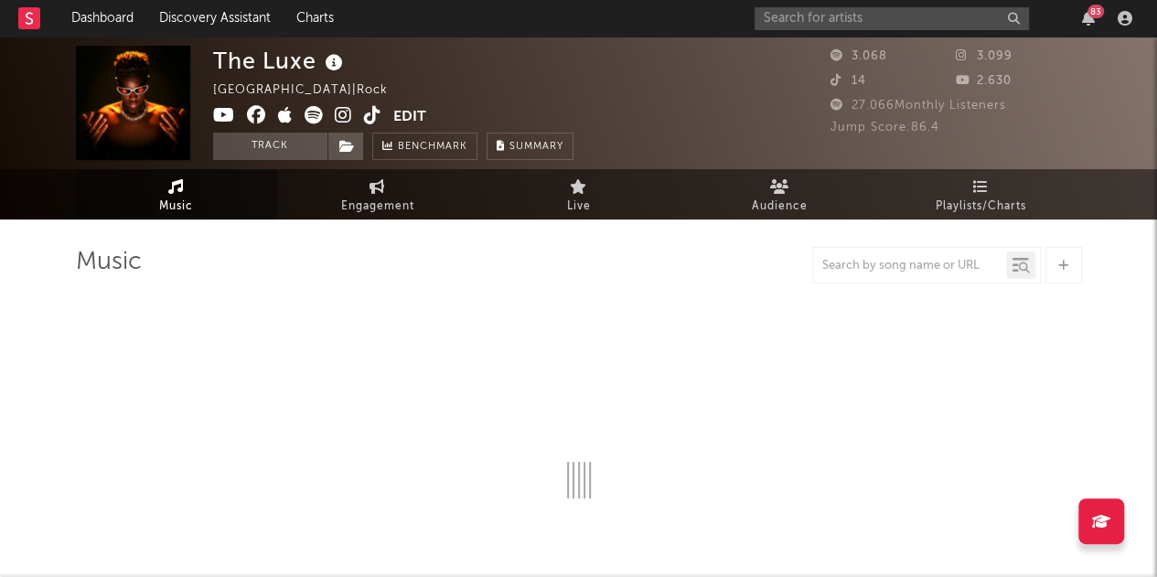
select select "1w"
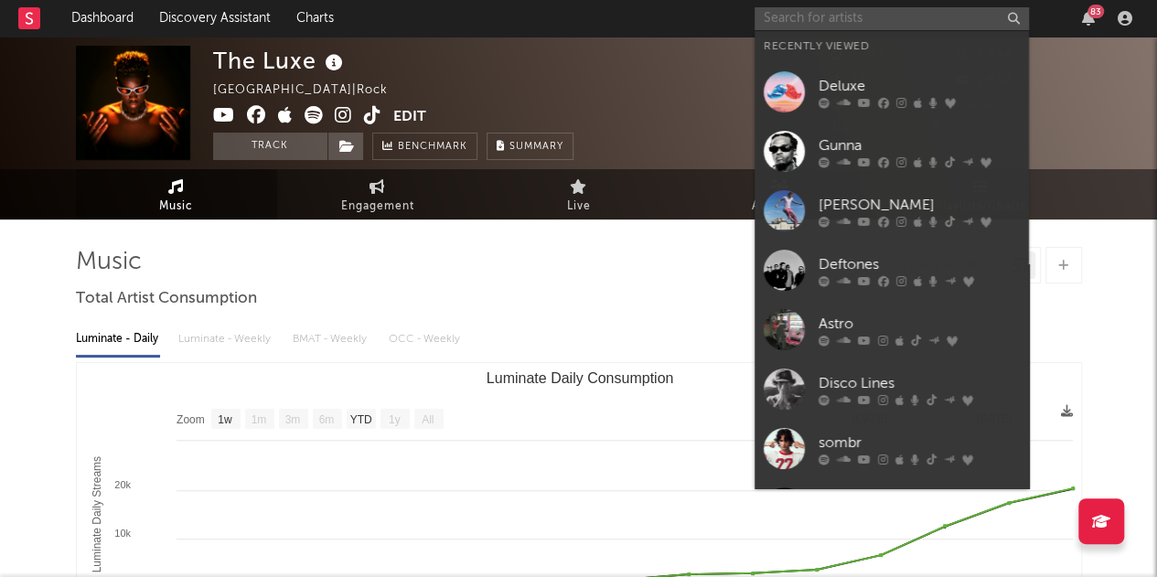
click at [886, 10] on input "text" at bounding box center [891, 18] width 274 height 23
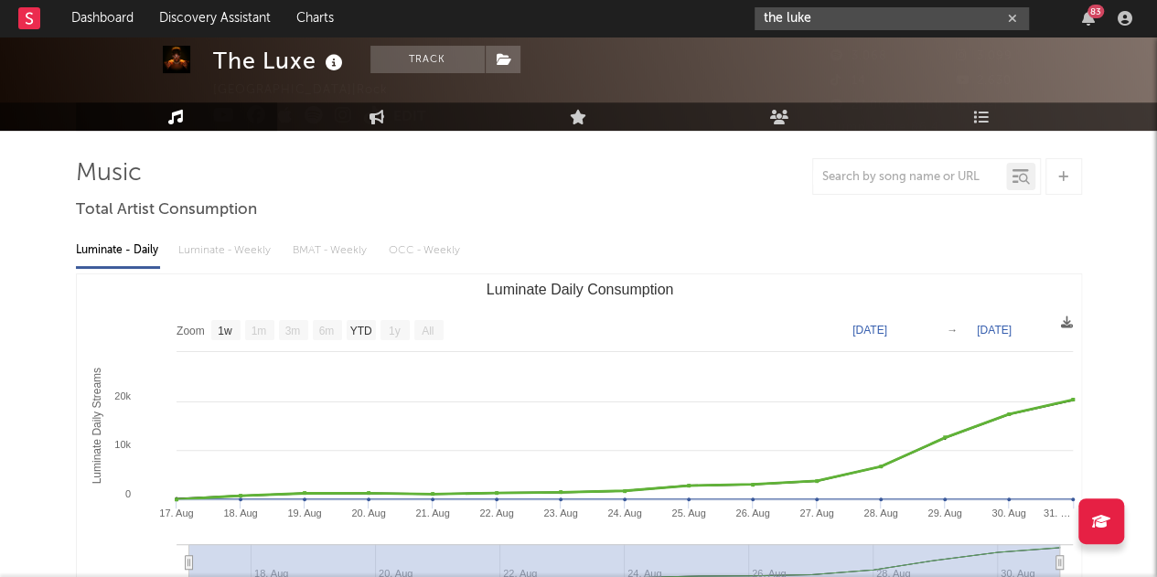
scroll to position [44, 0]
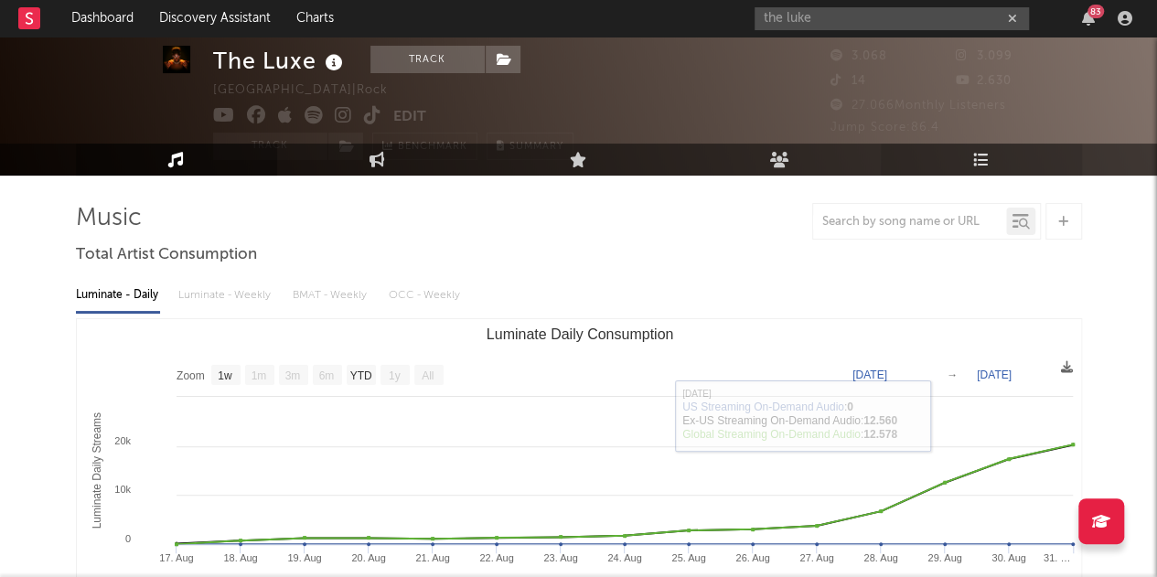
click at [965, 149] on link "Playlists/Charts" at bounding box center [981, 160] width 201 height 32
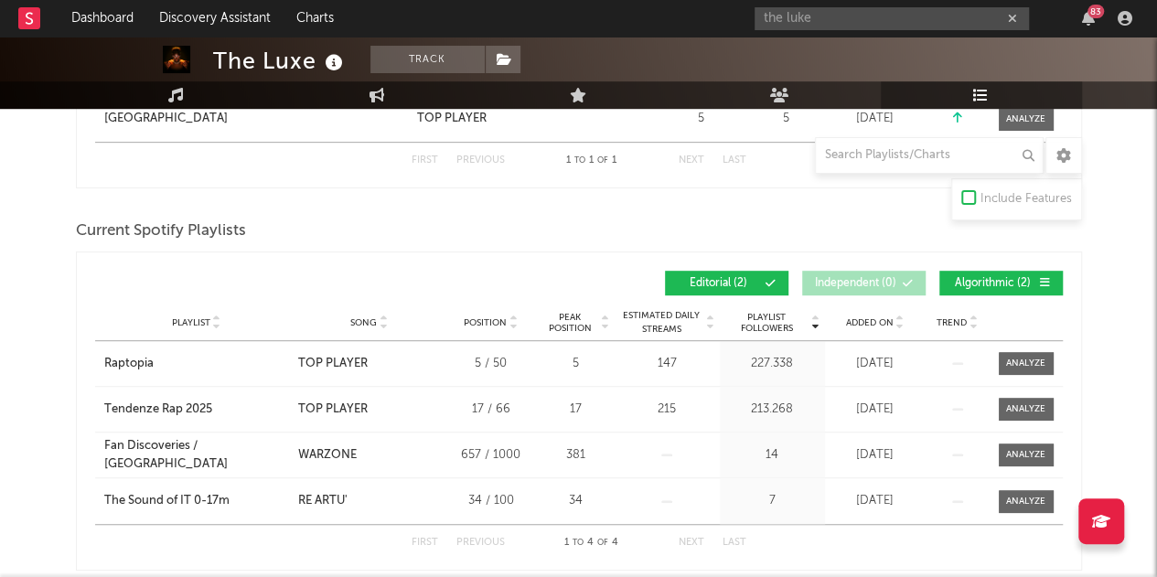
scroll to position [422, 0]
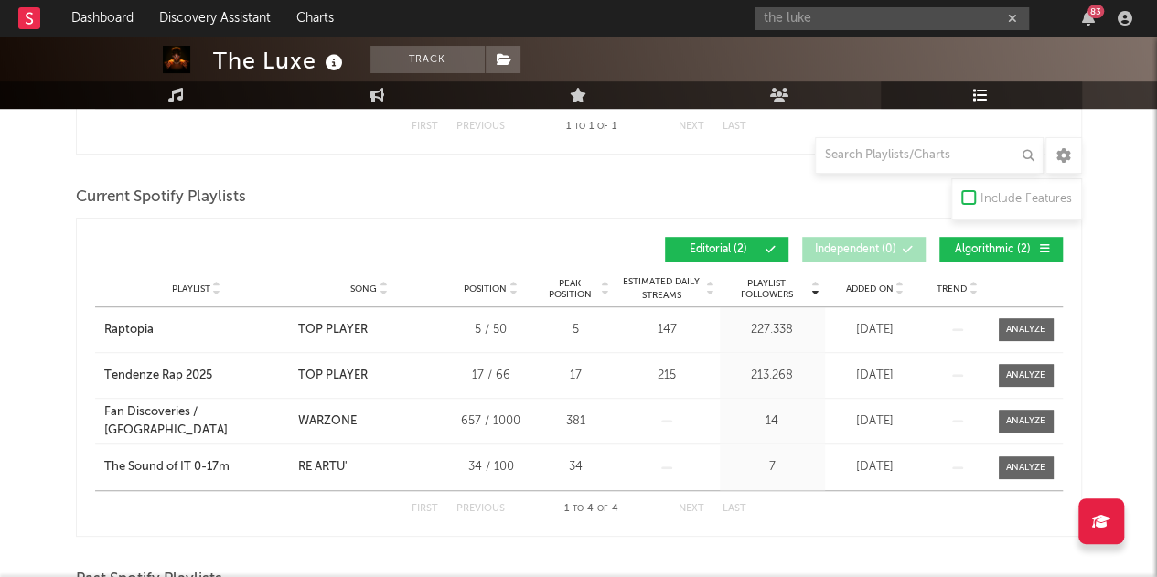
click at [876, 282] on div "Added On" at bounding box center [874, 289] width 91 height 14
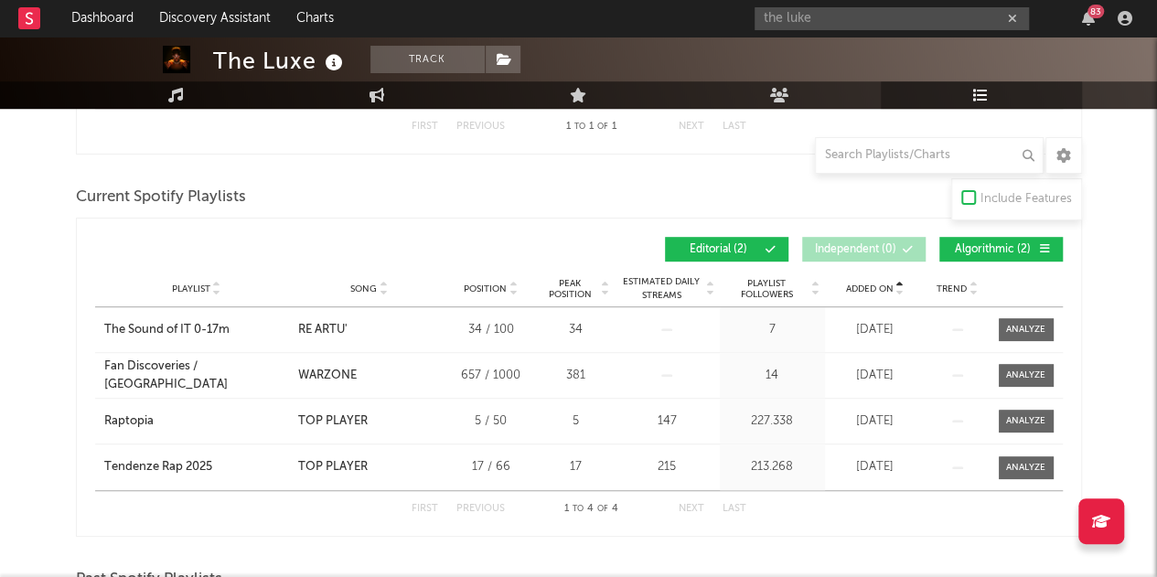
click at [876, 282] on div "Added On" at bounding box center [874, 289] width 91 height 14
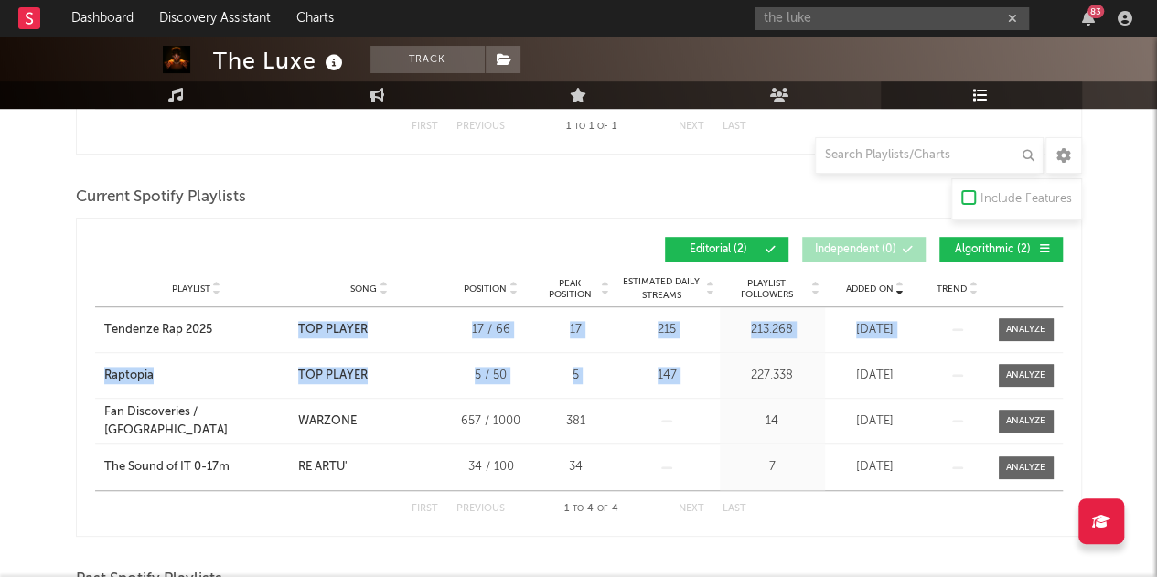
drag, startPoint x: 736, startPoint y: 379, endPoint x: 417, endPoint y: 307, distance: 327.0
click at [417, 307] on div "Playlist Tendenze Rap 2025 City Song TOP PLAYER Position 17 / 66 Peak Position …" at bounding box center [578, 398] width 967 height 183
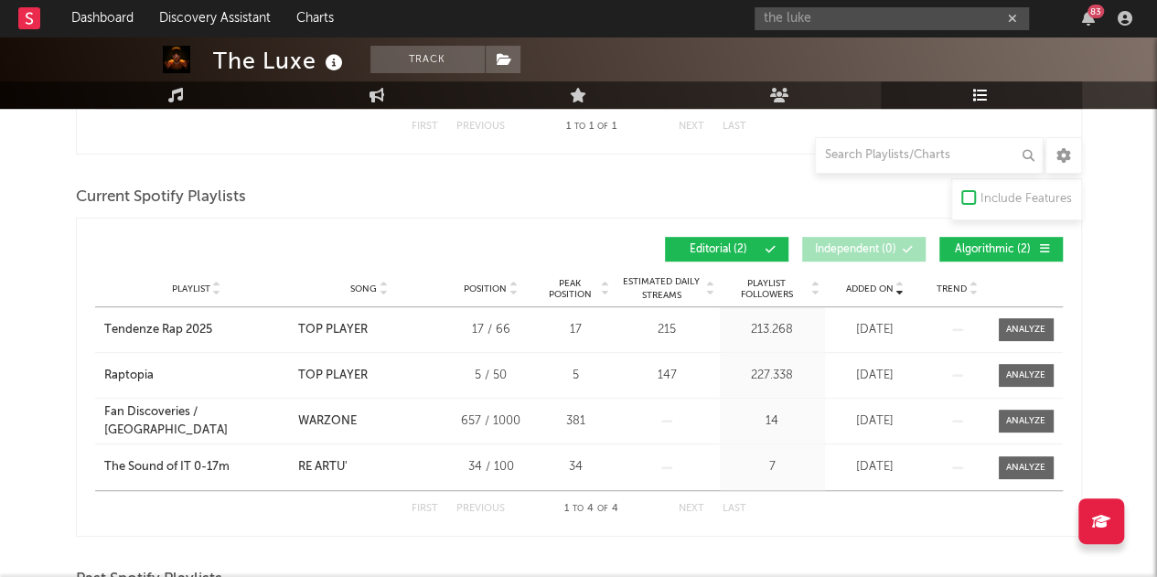
click at [462, 262] on div "Added On Playlist Song Position Peak Position Playlist Followers Added On Trend…" at bounding box center [578, 249] width 967 height 43
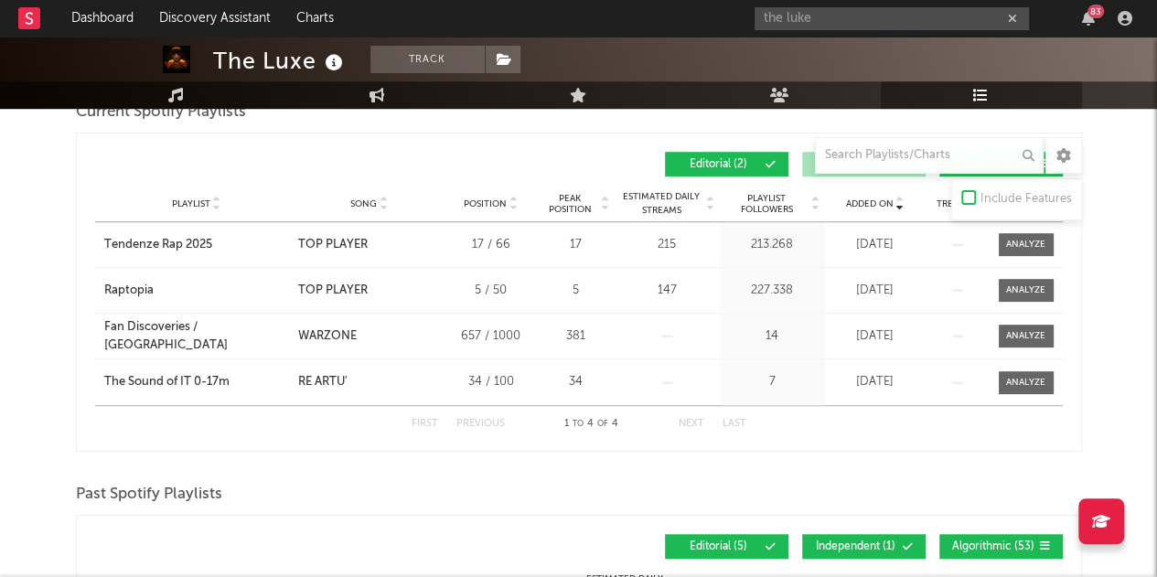
scroll to position [401, 0]
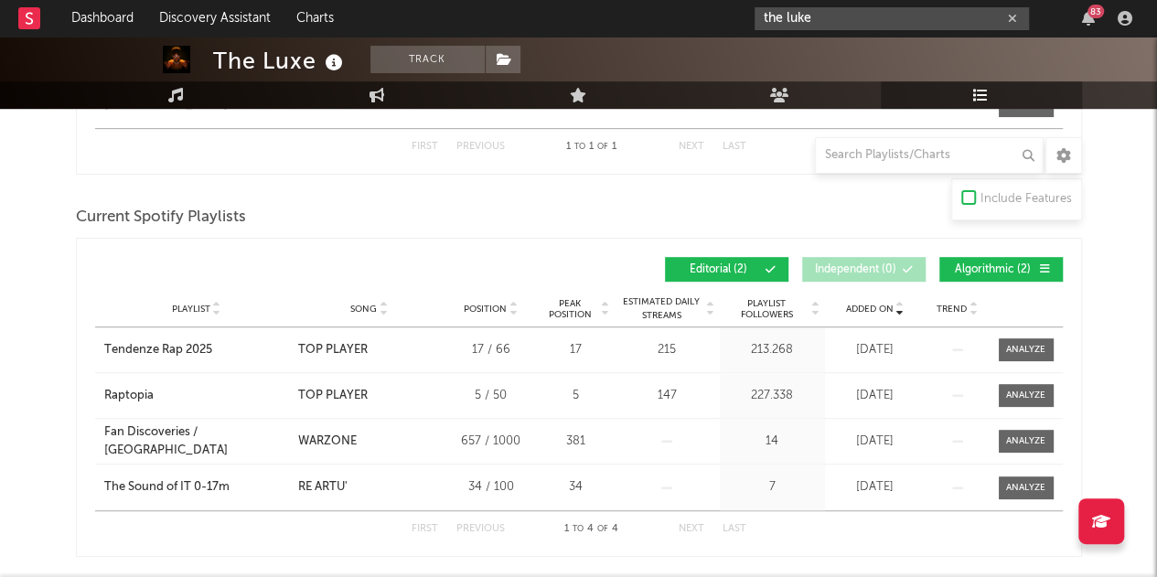
click at [926, 12] on input "the luke" at bounding box center [891, 18] width 274 height 23
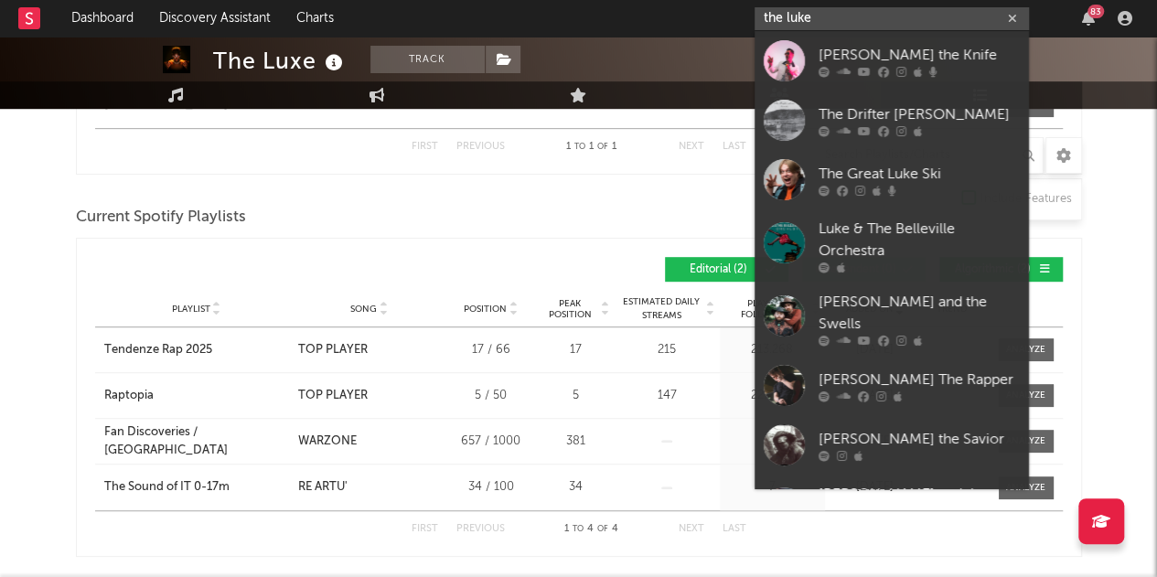
click at [926, 12] on input "the luke" at bounding box center [891, 18] width 274 height 23
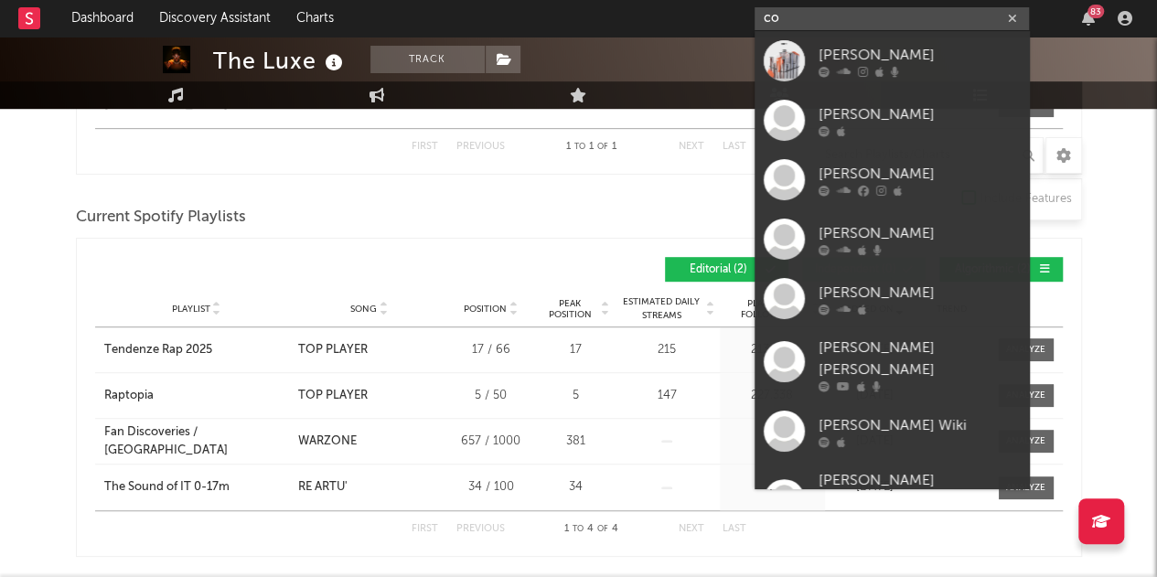
type input "c"
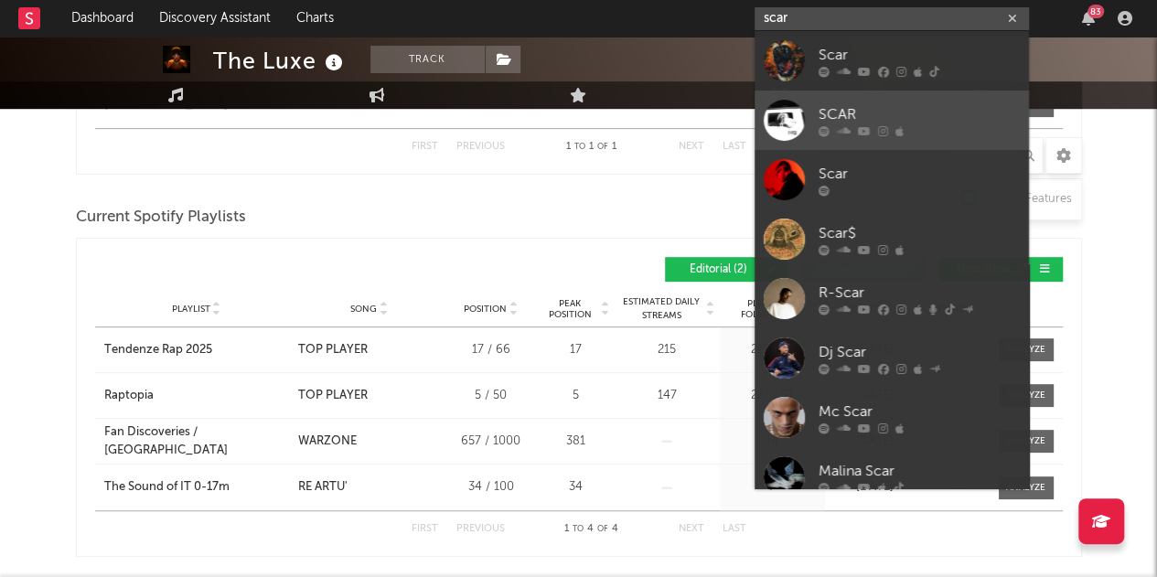
type input "scar"
click at [916, 116] on div "SCAR" at bounding box center [918, 114] width 201 height 22
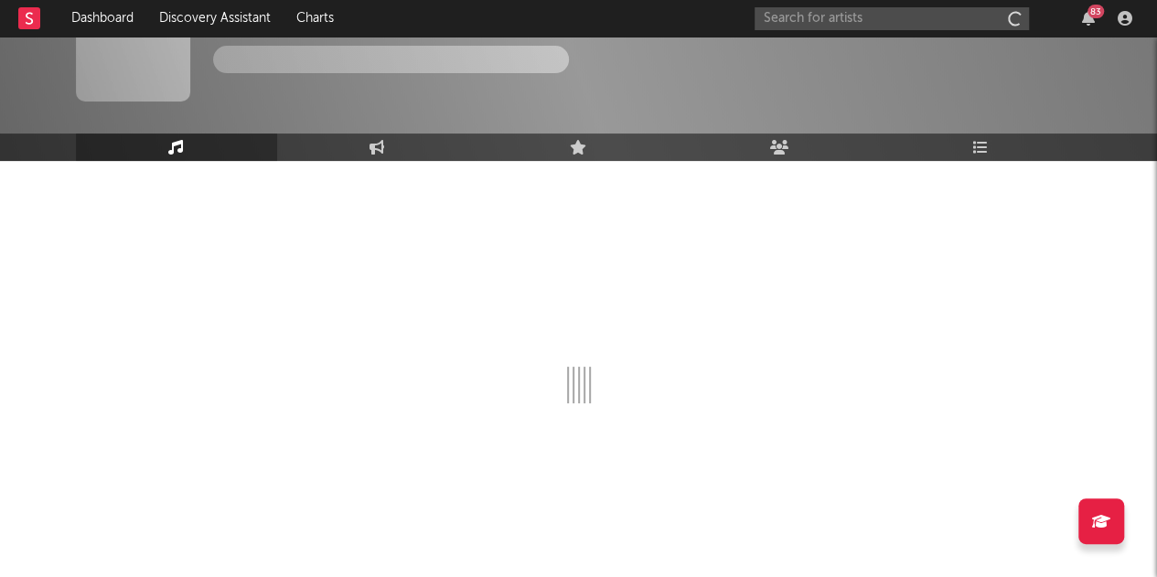
scroll to position [59, 0]
select select "1w"
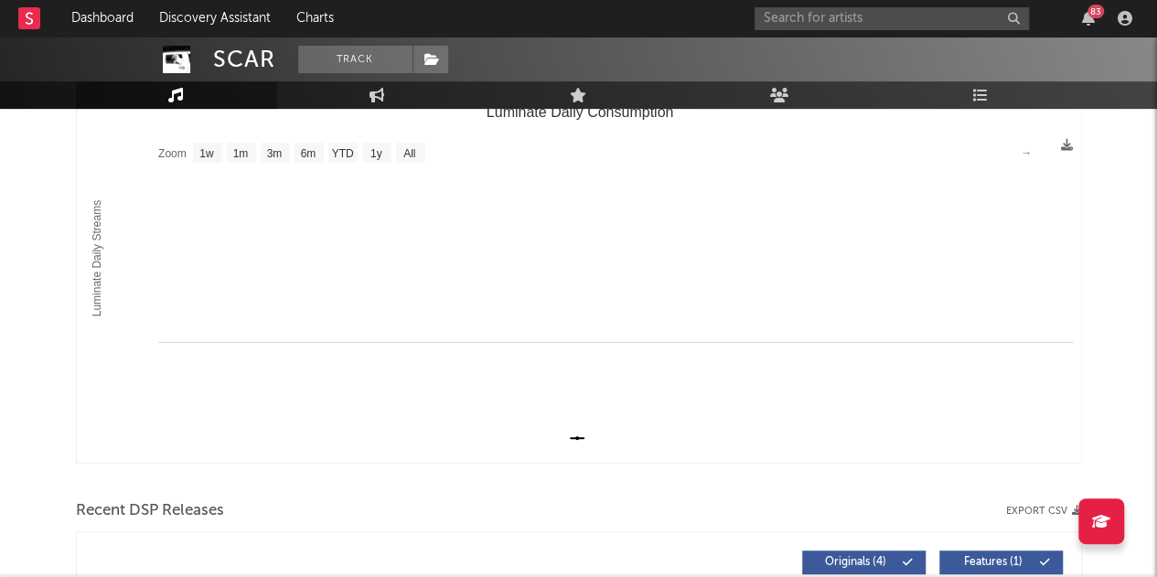
scroll to position [0, 0]
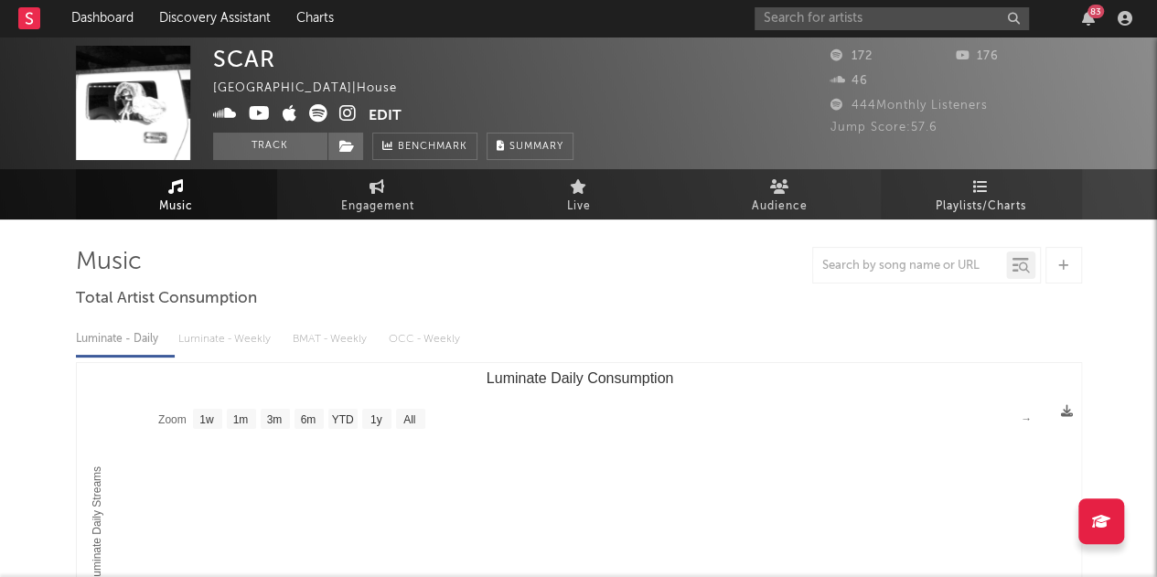
click at [966, 173] on link "Playlists/Charts" at bounding box center [981, 194] width 201 height 50
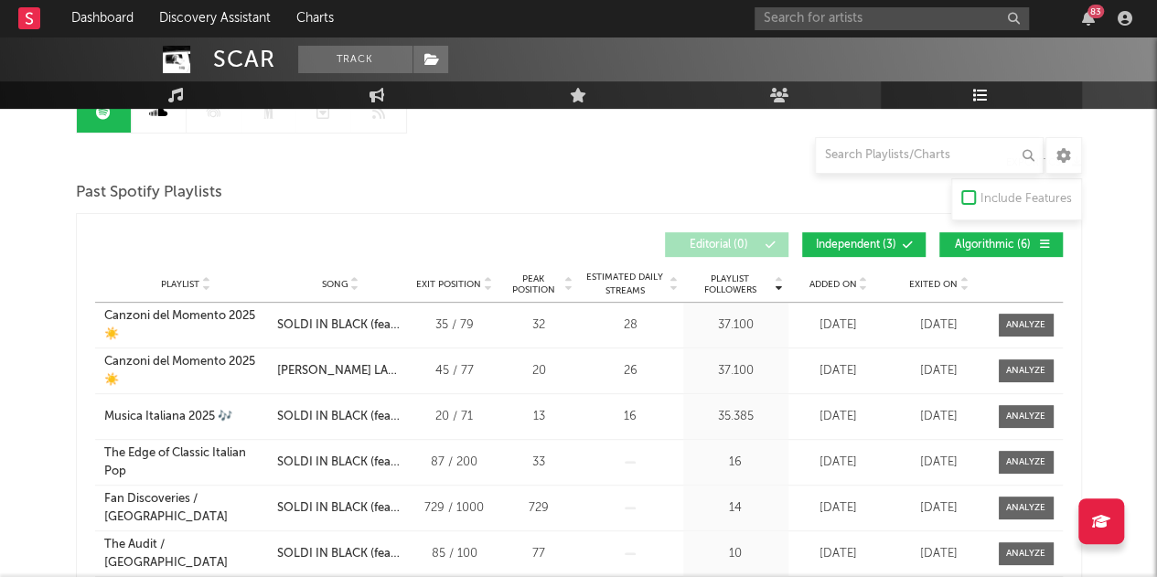
scroll to position [208, 0]
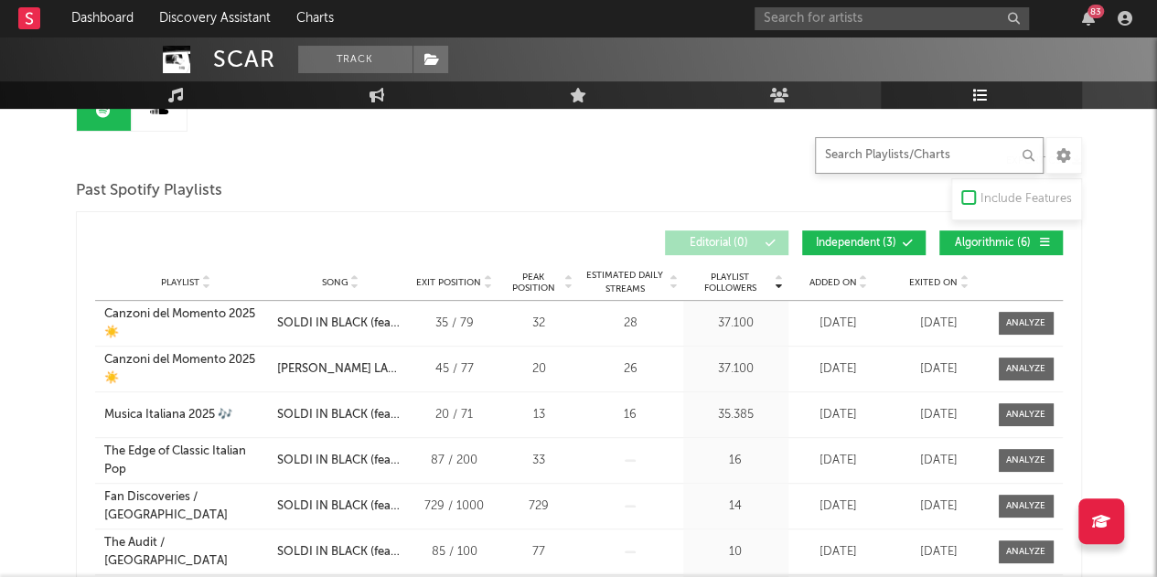
click at [891, 158] on input "text" at bounding box center [929, 155] width 229 height 37
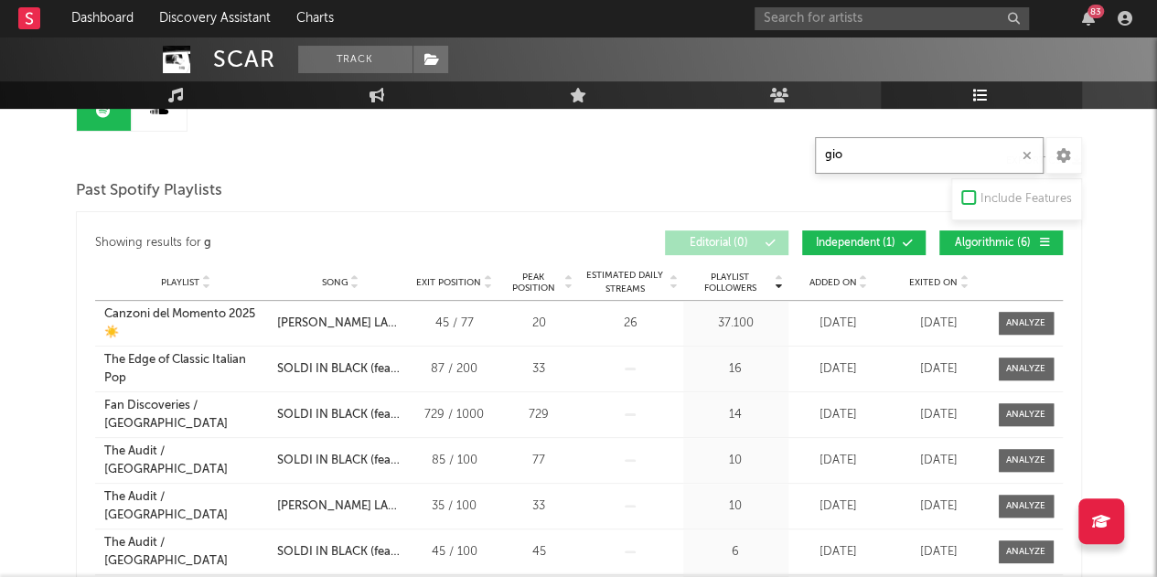
scroll to position [144, 0]
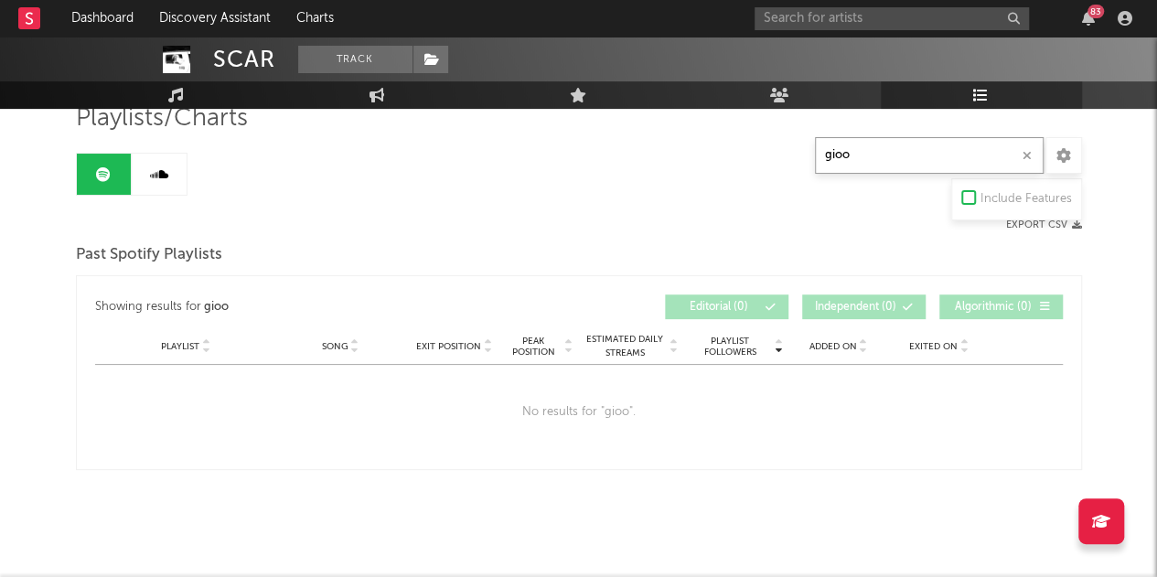
type input "gioo"
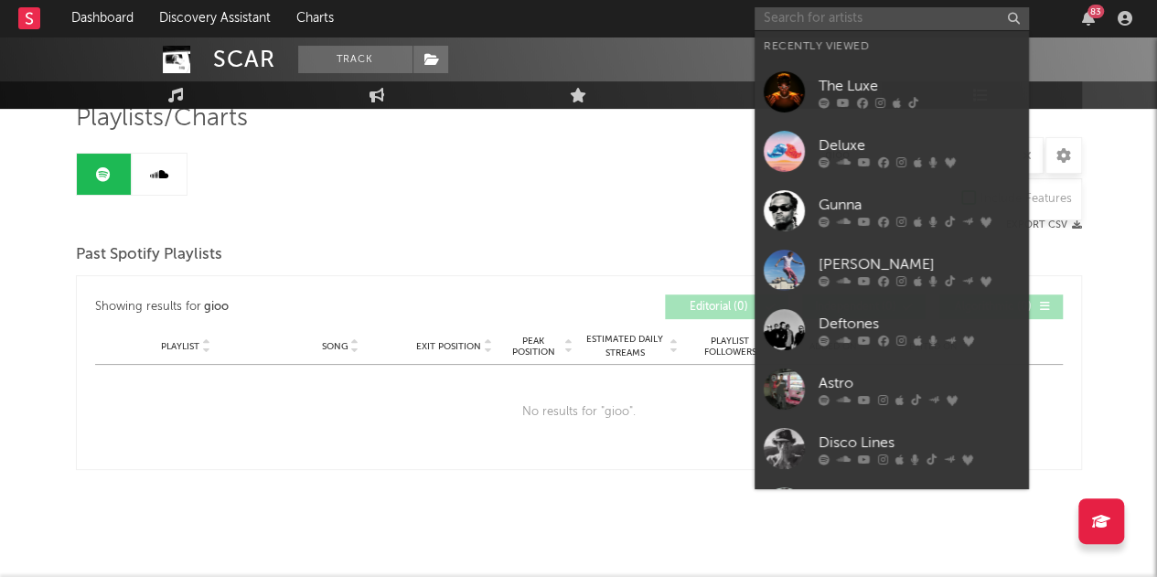
click at [880, 21] on input "text" at bounding box center [891, 18] width 274 height 23
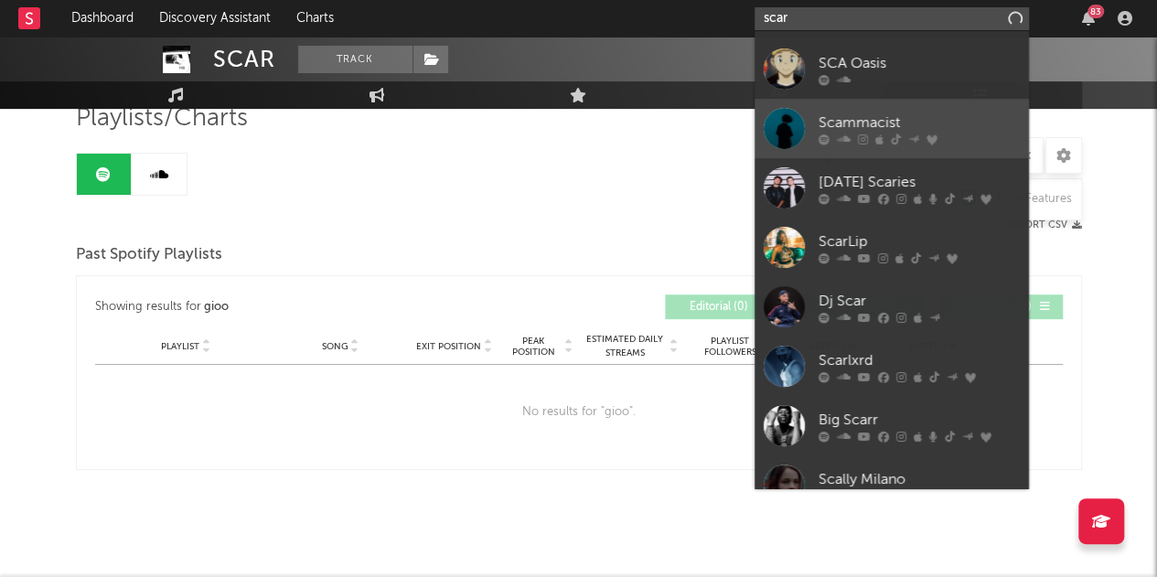
scroll to position [0, 0]
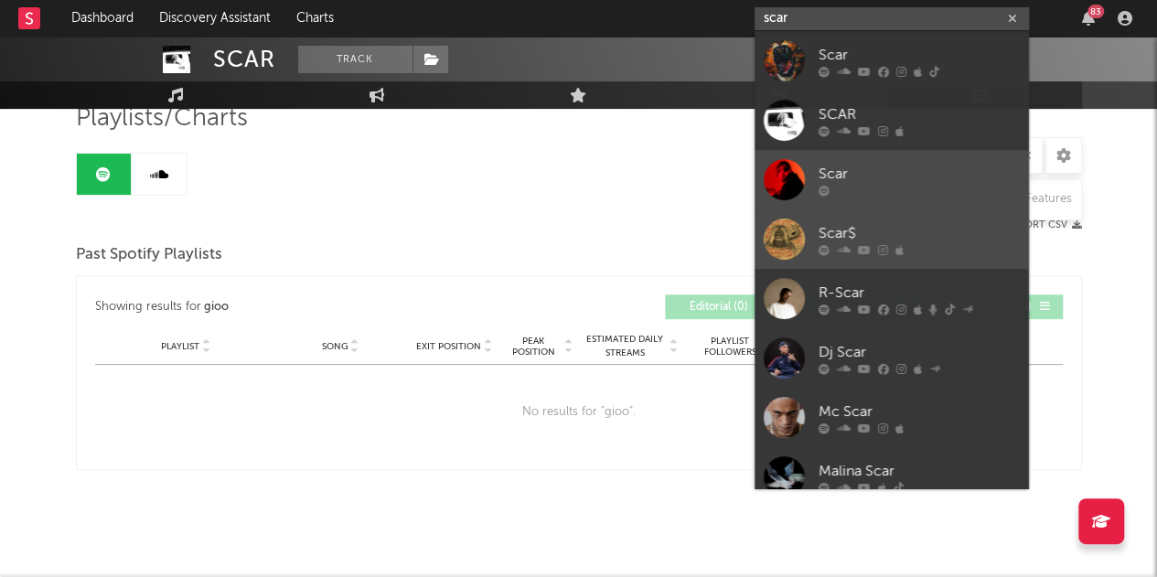
type input "scar"
click at [937, 178] on div "Scar" at bounding box center [918, 174] width 201 height 22
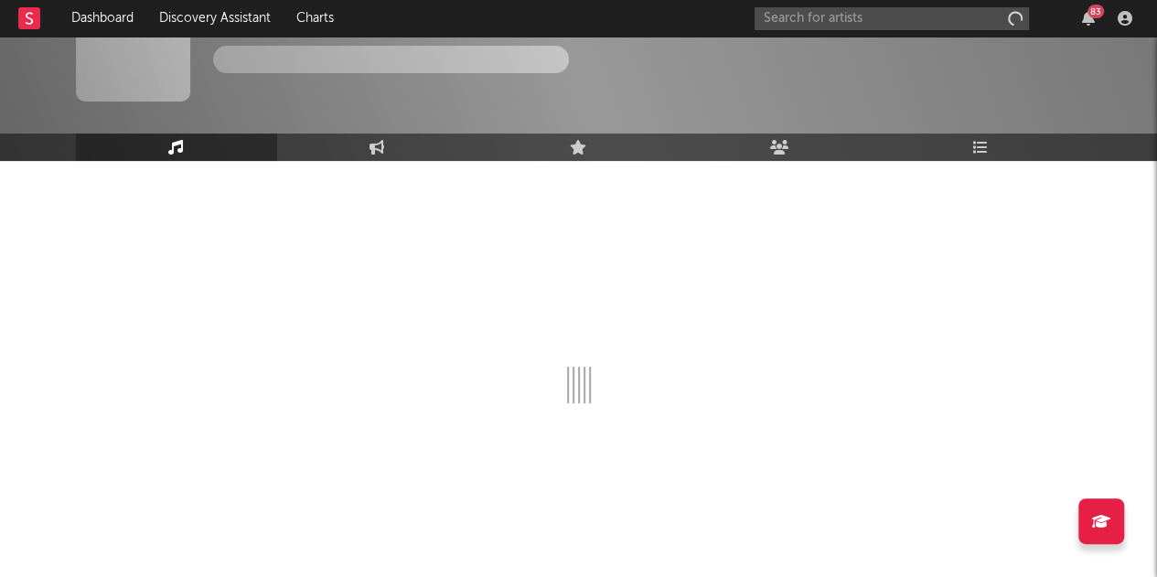
scroll to position [59, 0]
select select "6m"
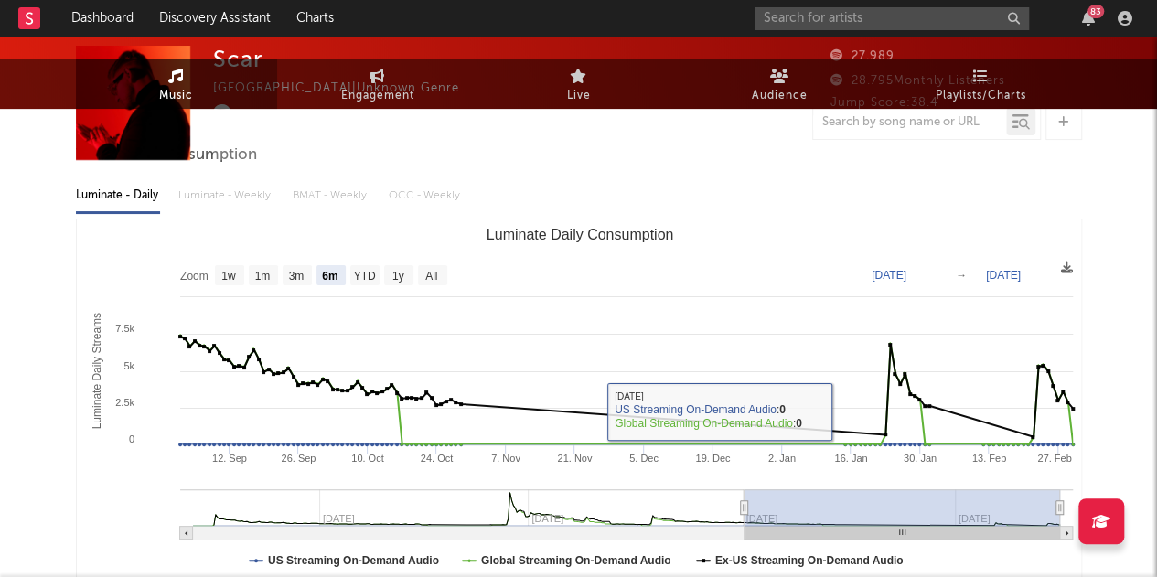
scroll to position [0, 0]
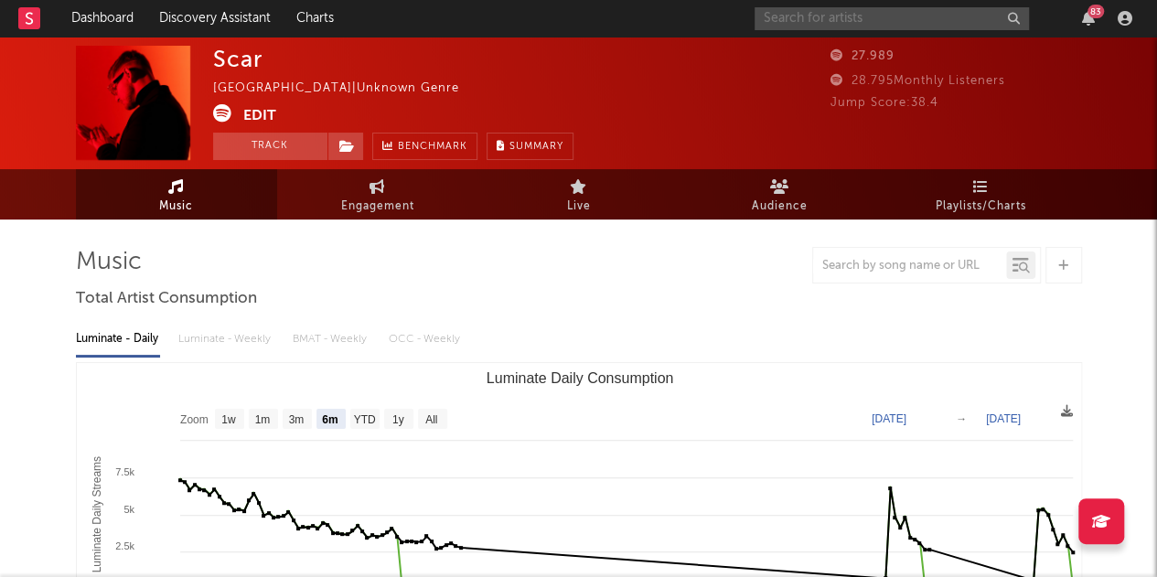
click at [914, 12] on input "text" at bounding box center [891, 18] width 274 height 23
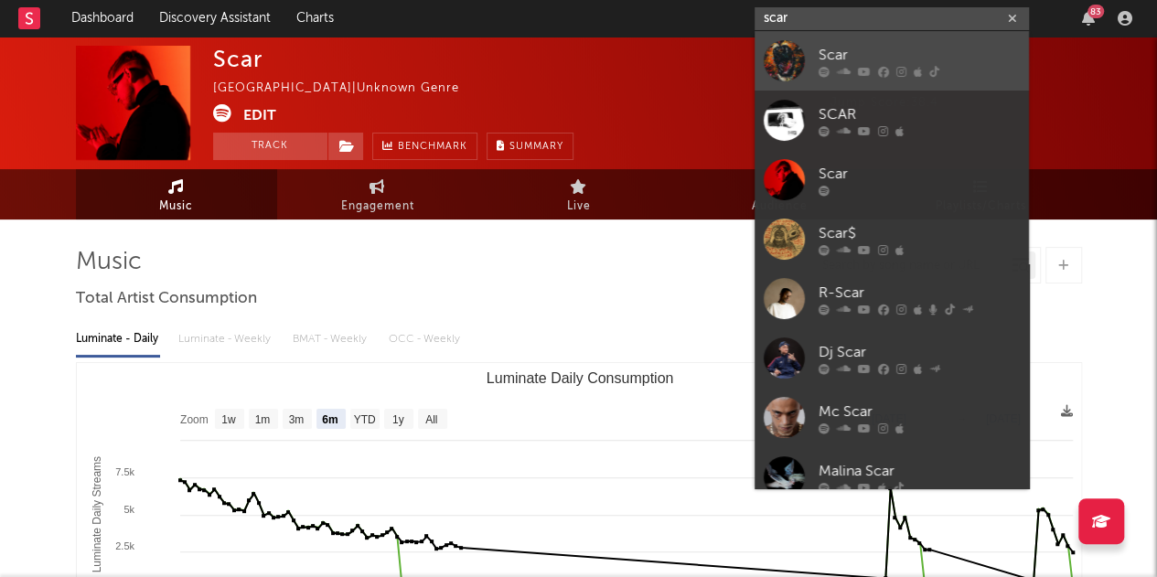
type input "scar"
click at [918, 41] on link "Scar" at bounding box center [891, 60] width 274 height 59
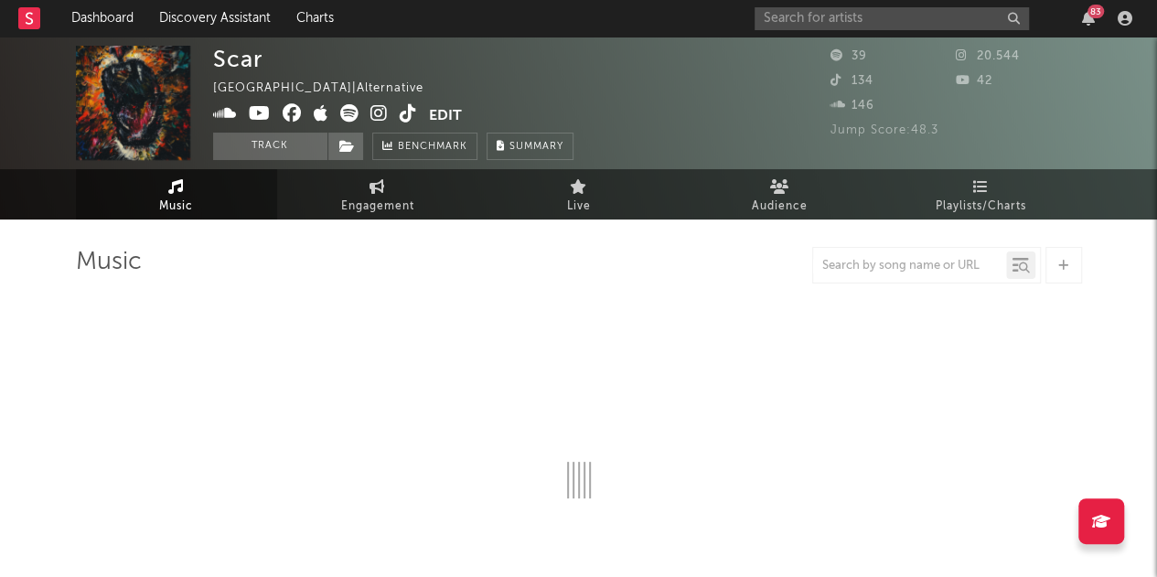
select select "1w"
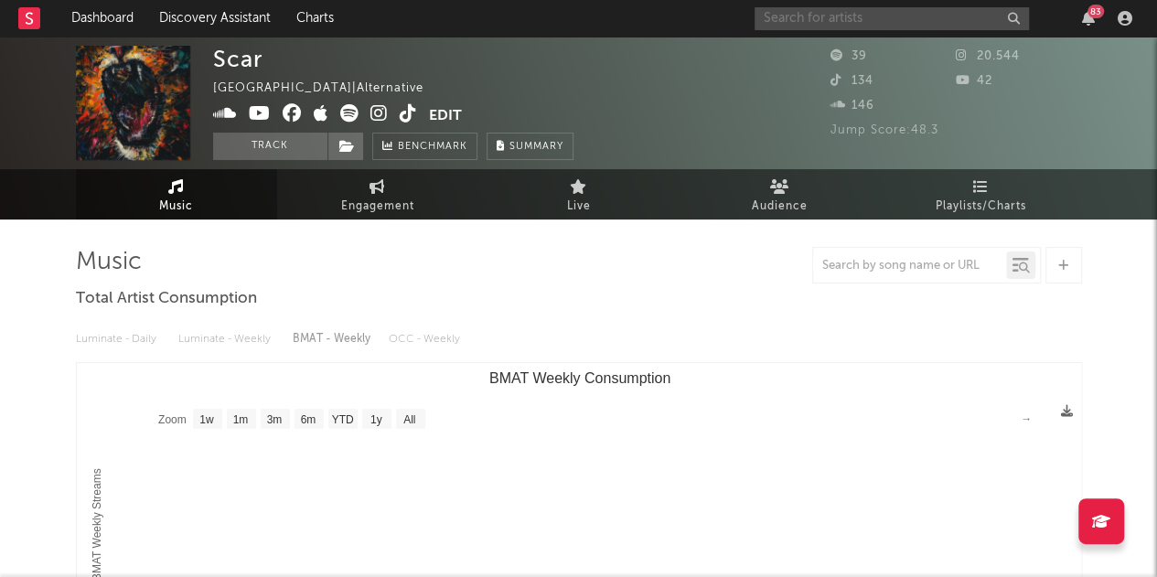
click at [855, 12] on input "text" at bounding box center [891, 18] width 274 height 23
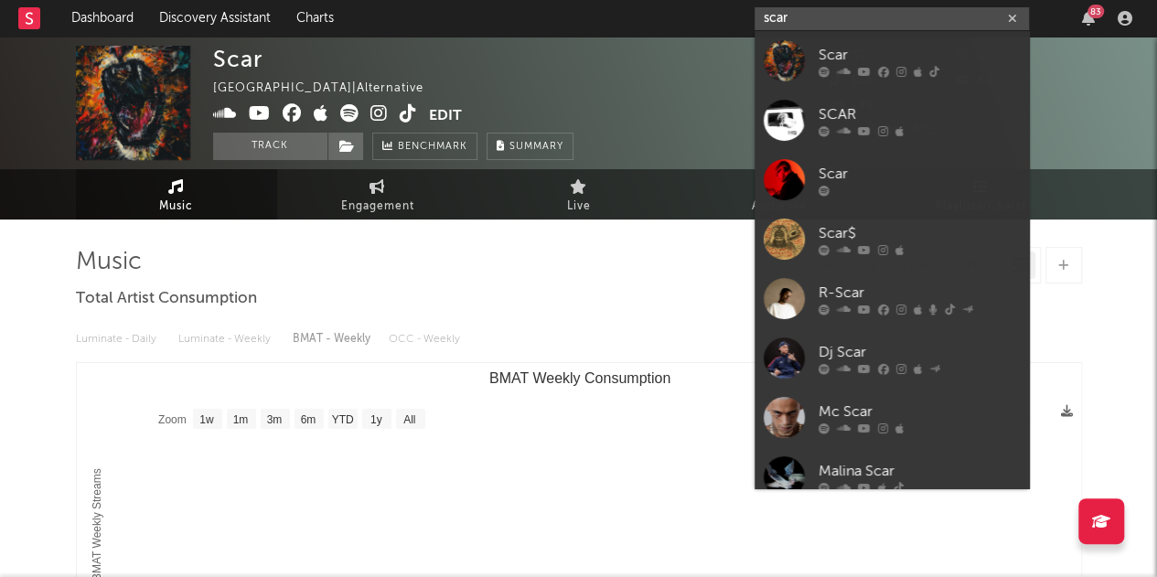
type input "scar"
